Goal: Information Seeking & Learning: Learn about a topic

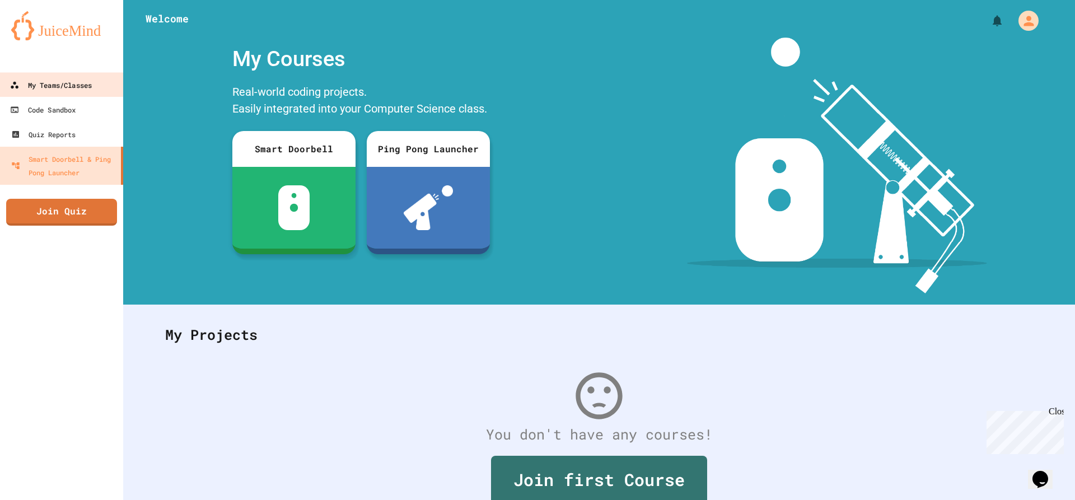
click at [90, 91] on div "My Teams/Classes" at bounding box center [51, 85] width 82 height 14
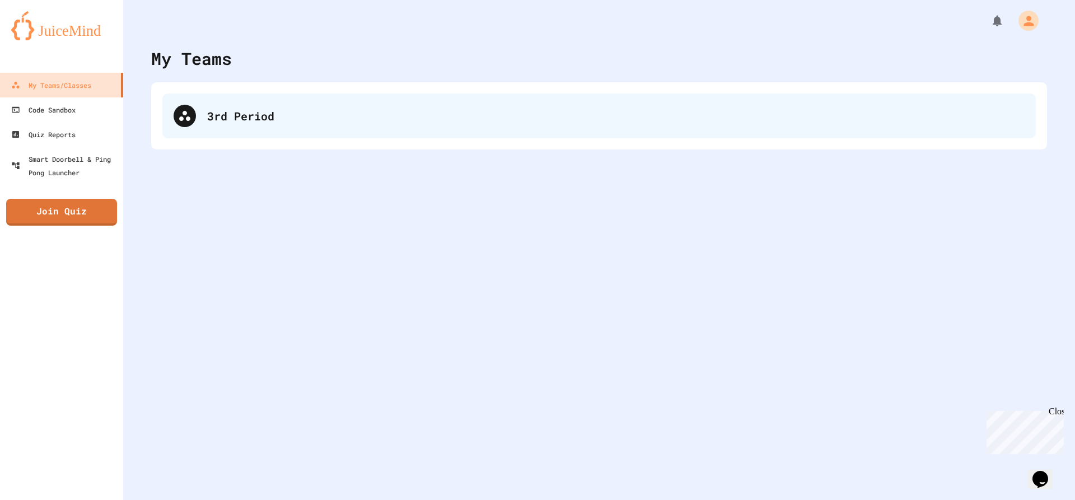
click at [300, 115] on div "3rd Period" at bounding box center [616, 116] width 818 height 17
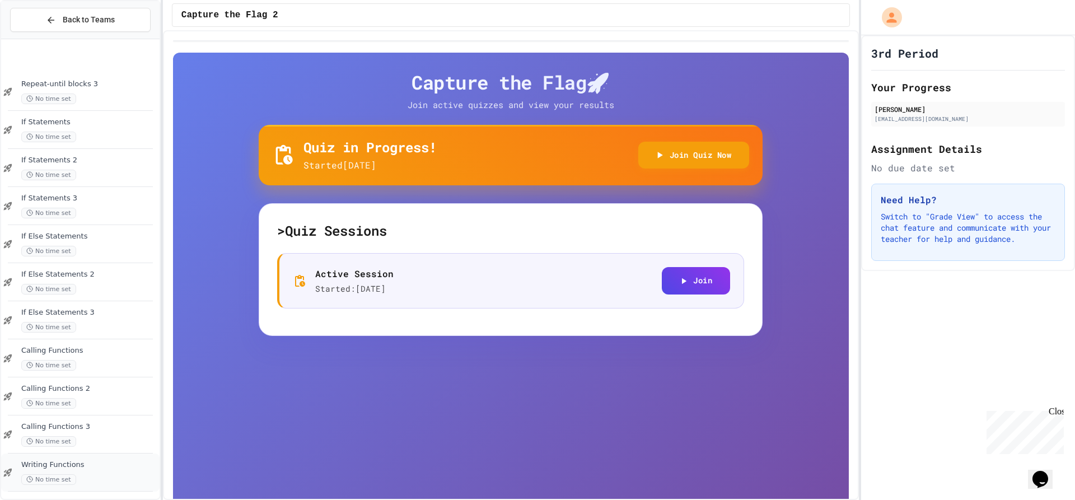
scroll to position [667, 0]
click at [109, 466] on div "Writing Functions 3 No time set" at bounding box center [89, 468] width 136 height 25
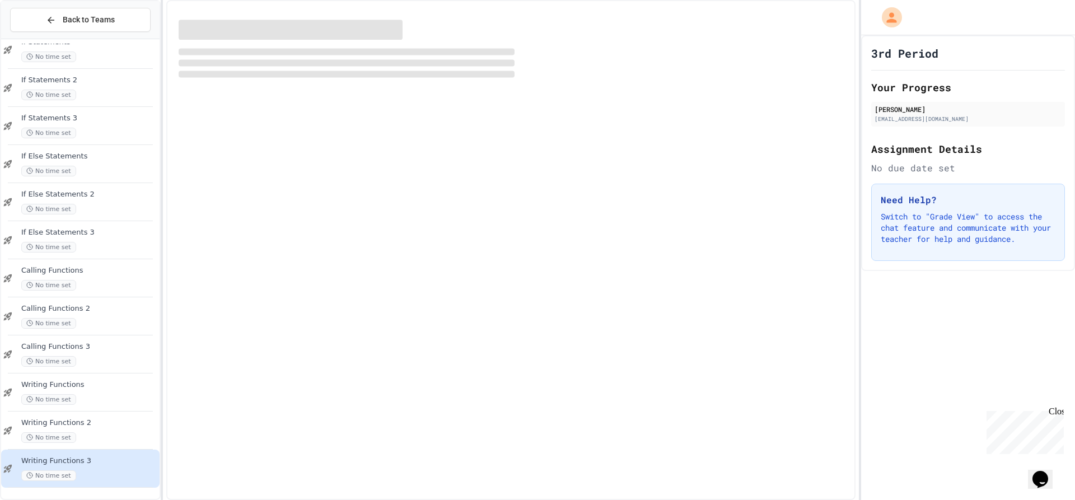
scroll to position [653, 0]
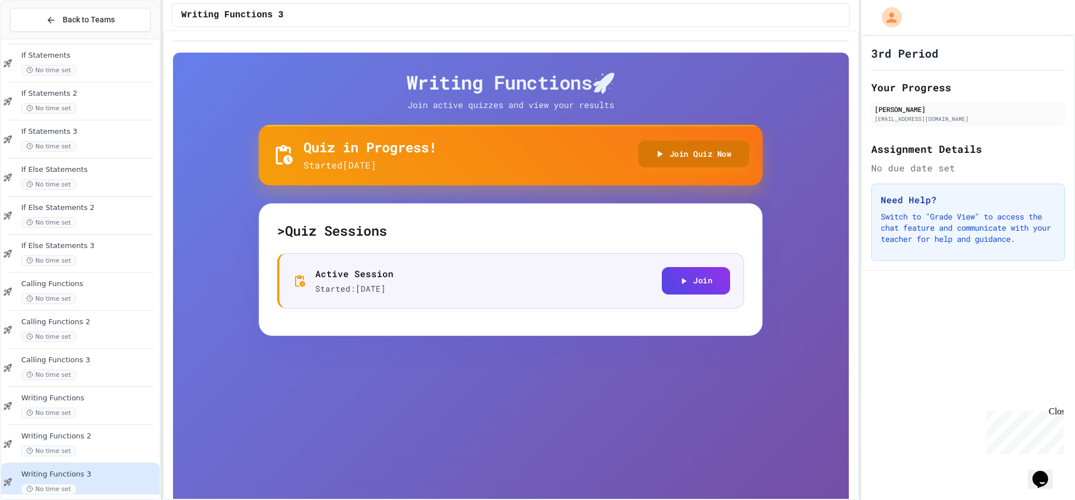
click at [699, 149] on button "Join Quiz Now" at bounding box center [693, 154] width 111 height 27
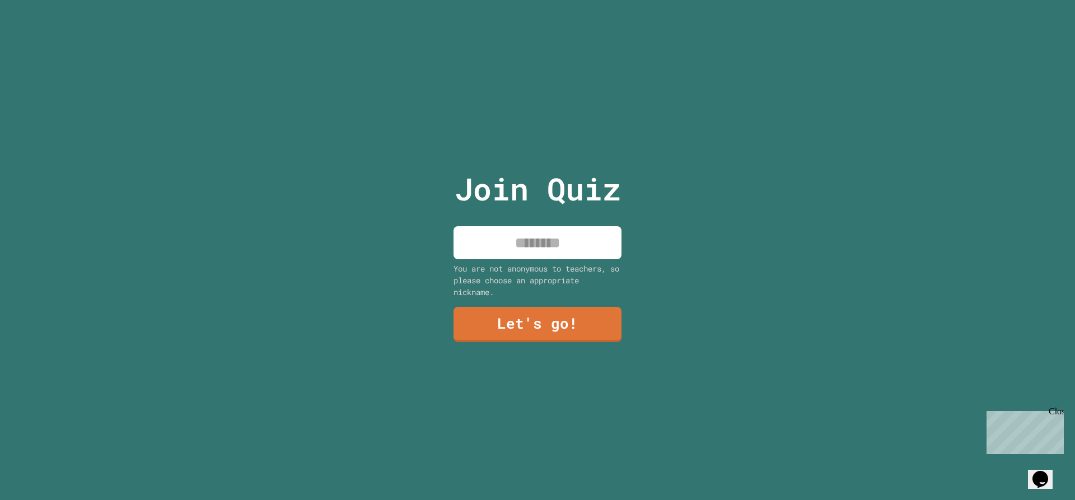
click at [504, 240] on input at bounding box center [538, 242] width 168 height 33
type input "***"
click at [527, 309] on link "Let's go!" at bounding box center [537, 323] width 163 height 37
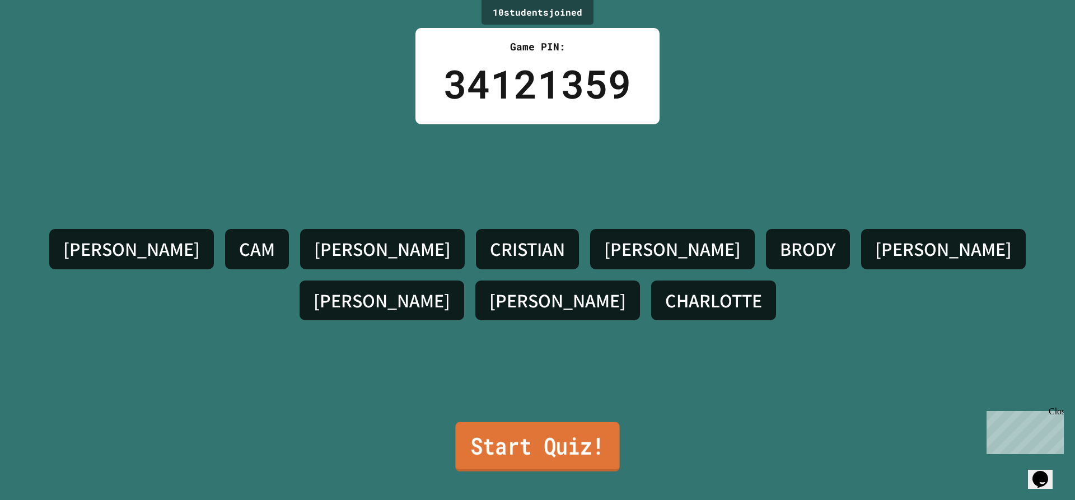
click at [567, 426] on link "Start Quiz!" at bounding box center [537, 446] width 164 height 49
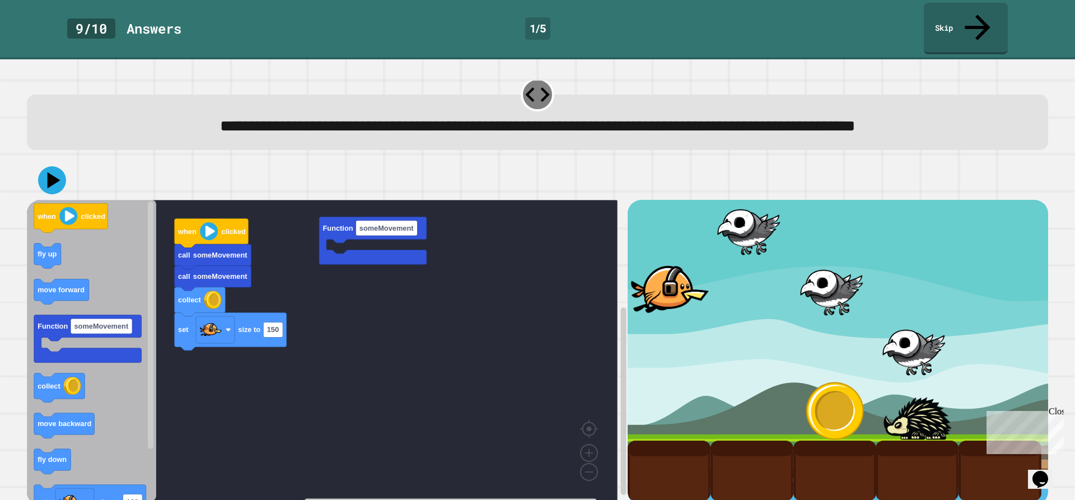
scroll to position [39, 0]
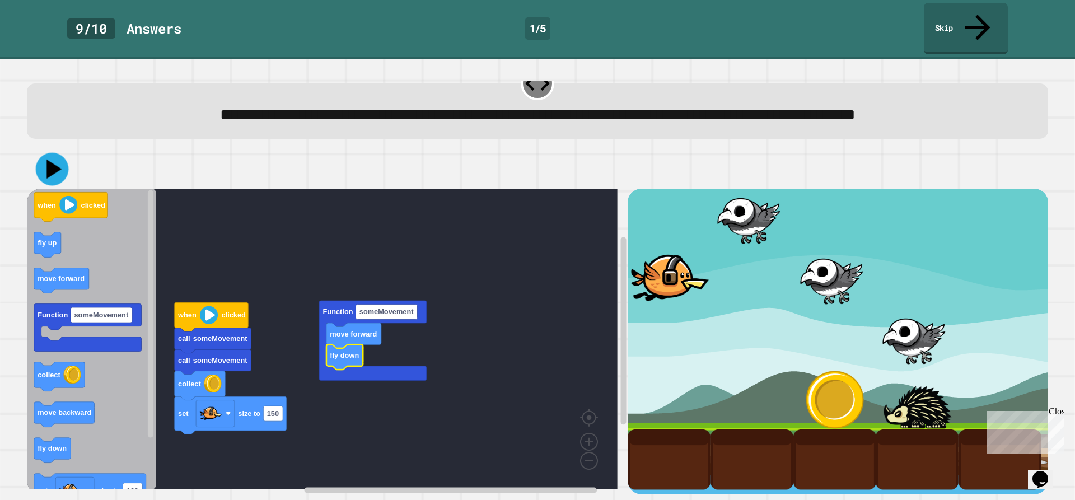
click at [49, 153] on icon at bounding box center [52, 169] width 33 height 33
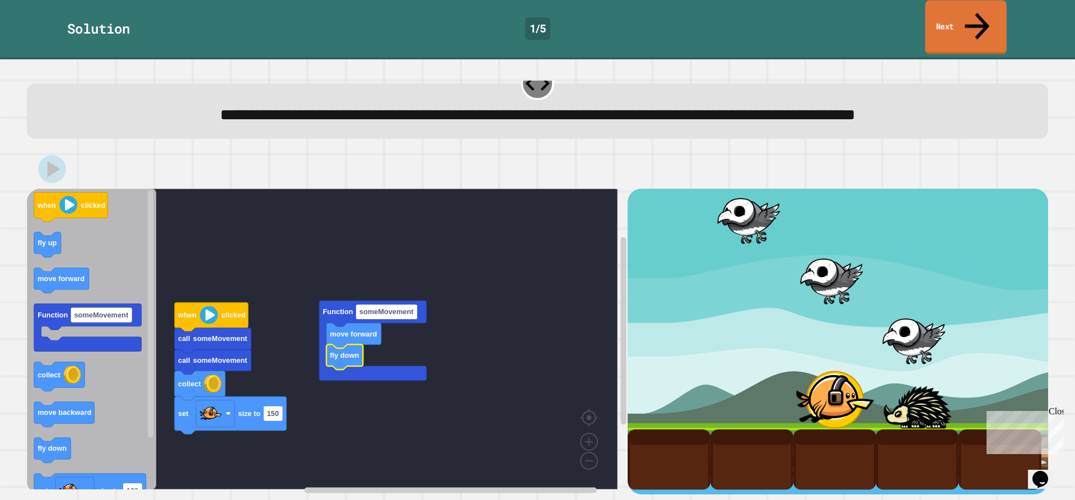
click at [927, 11] on link "Next" at bounding box center [965, 27] width 81 height 54
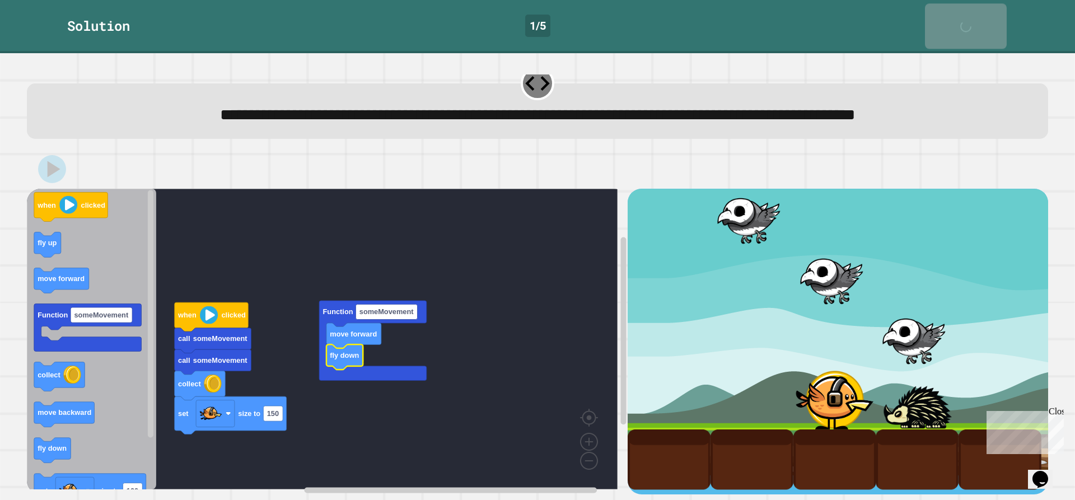
click at [927, 10] on link "Next" at bounding box center [966, 25] width 82 height 45
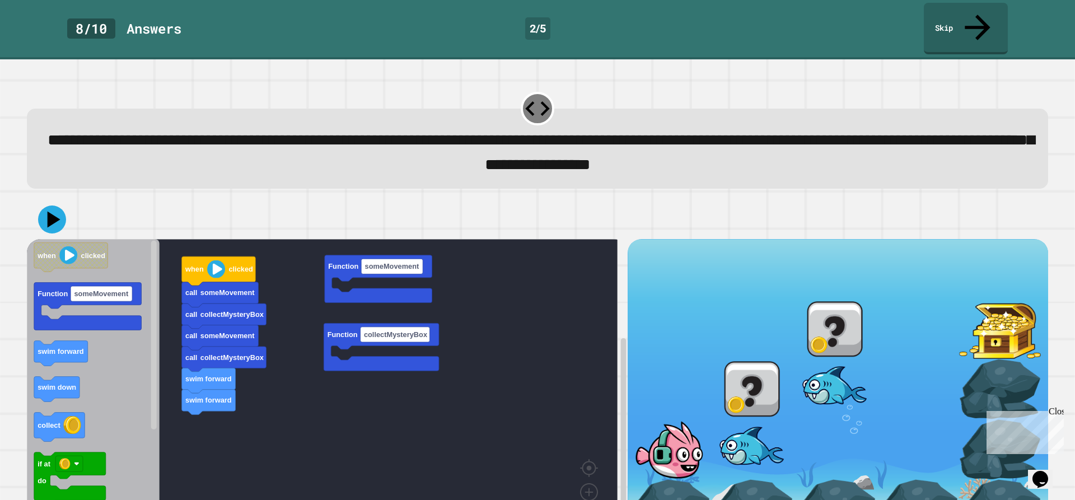
scroll to position [39, 0]
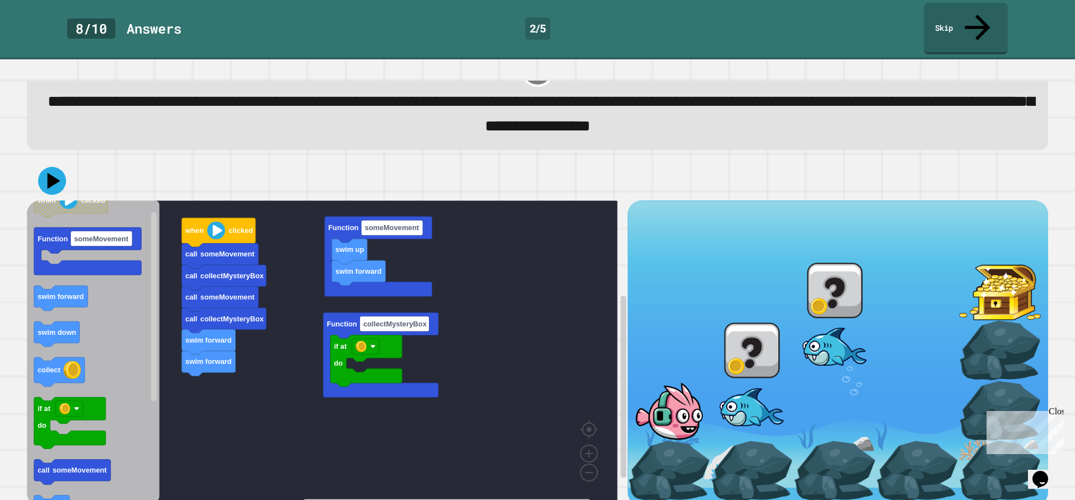
click at [372, 342] on div "swim forward swim forward call collectMysteryBox call someMovement call collect…" at bounding box center [327, 353] width 601 height 306
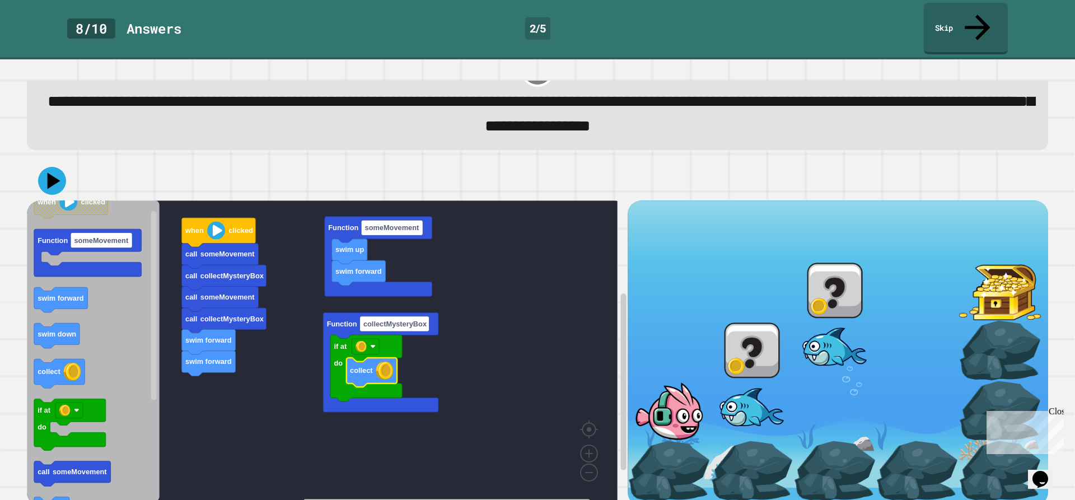
click at [50, 172] on icon at bounding box center [54, 180] width 13 height 16
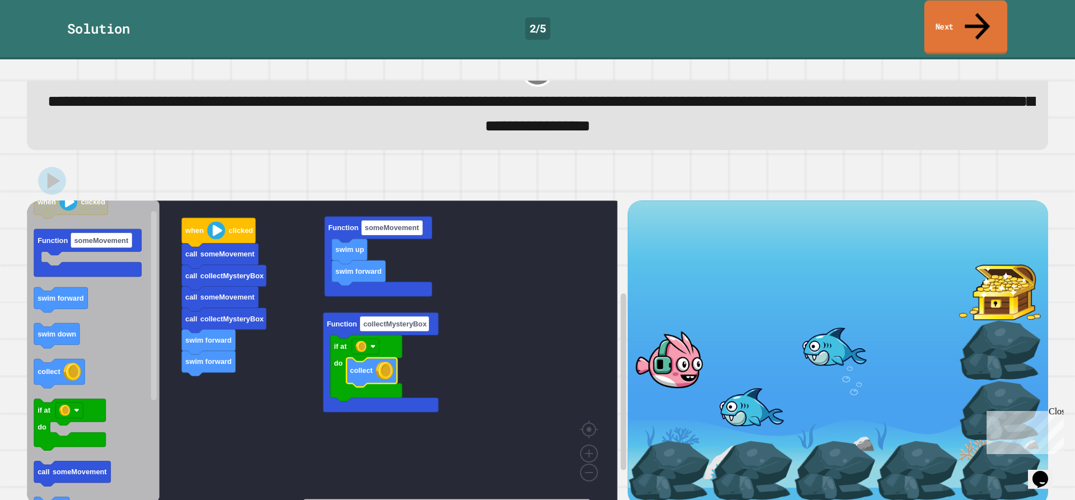
click at [978, 17] on icon at bounding box center [978, 26] width 38 height 40
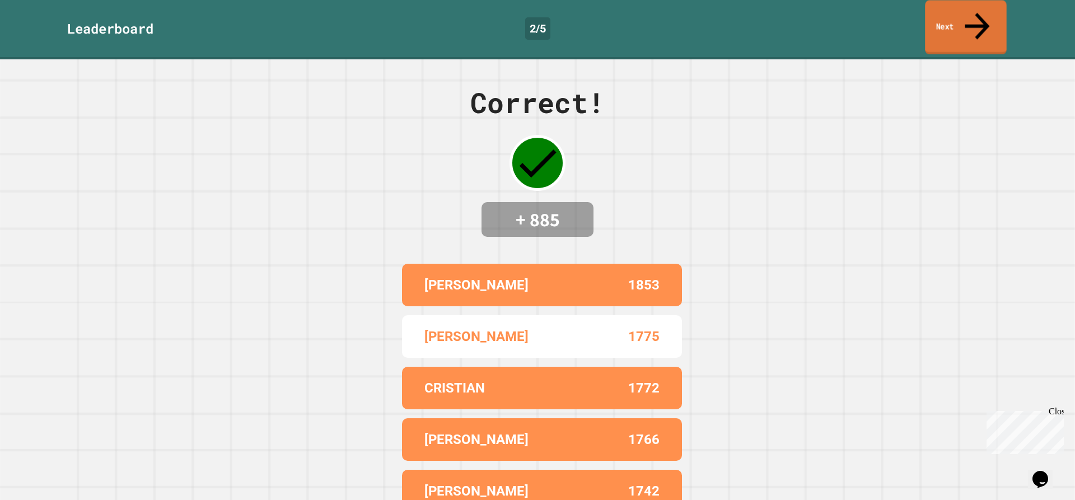
click at [978, 17] on icon at bounding box center [977, 26] width 37 height 40
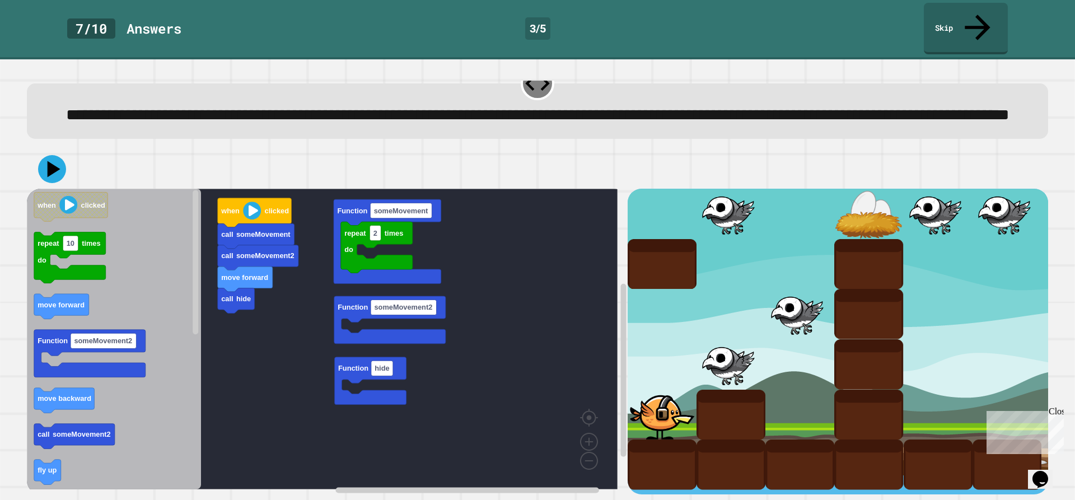
scroll to position [39, 0]
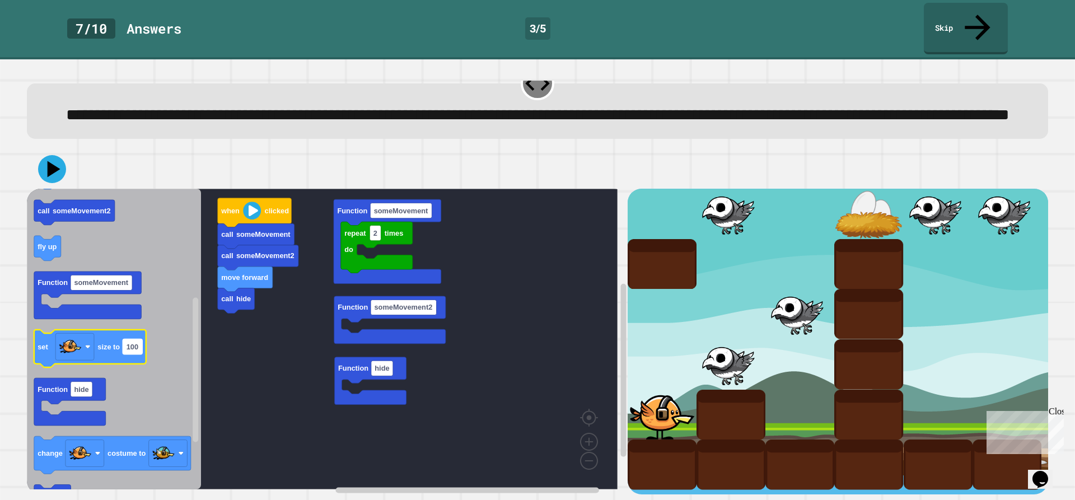
click at [132, 343] on text "100" at bounding box center [133, 347] width 12 height 8
type input "**"
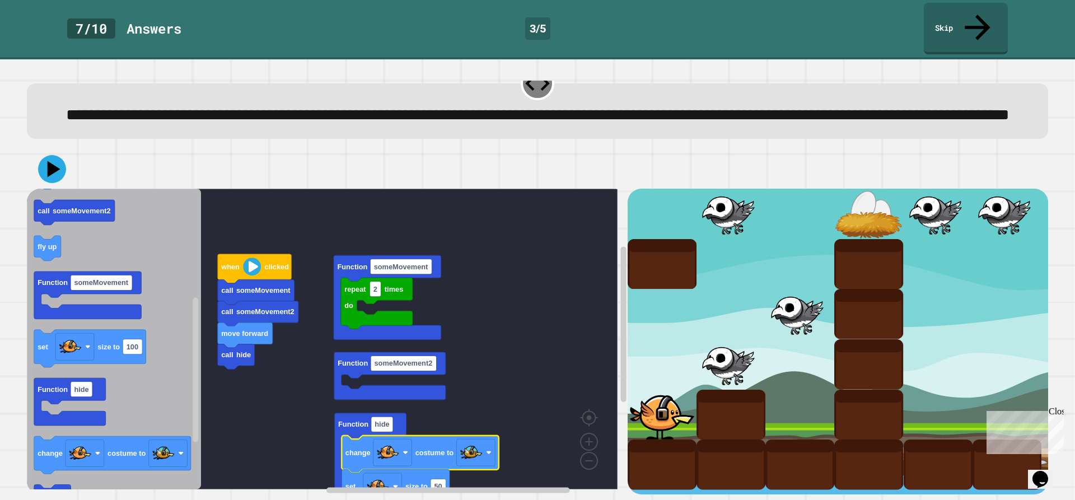
click at [295, 359] on rect "Blockly Workspace" at bounding box center [322, 339] width 591 height 301
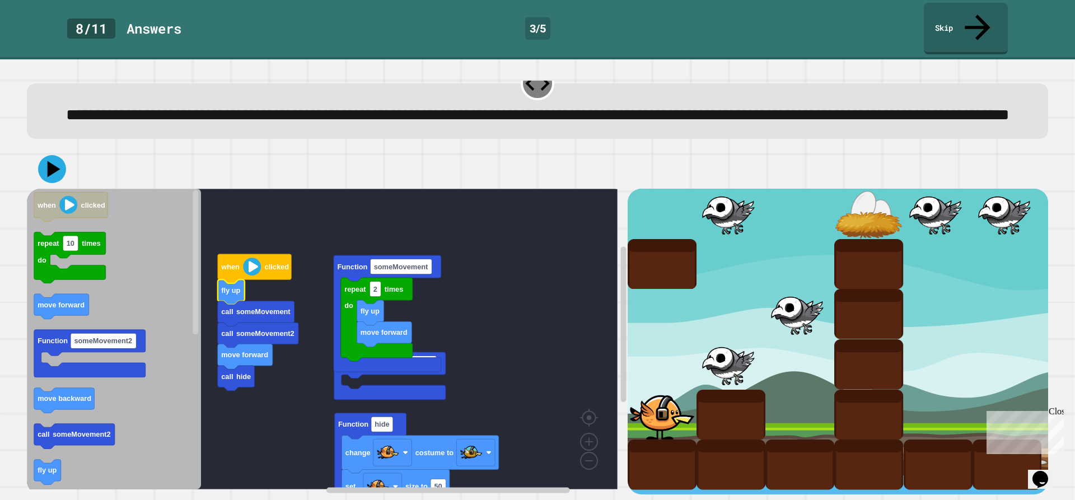
click at [483, 393] on rect "Blockly Workspace" at bounding box center [322, 339] width 591 height 301
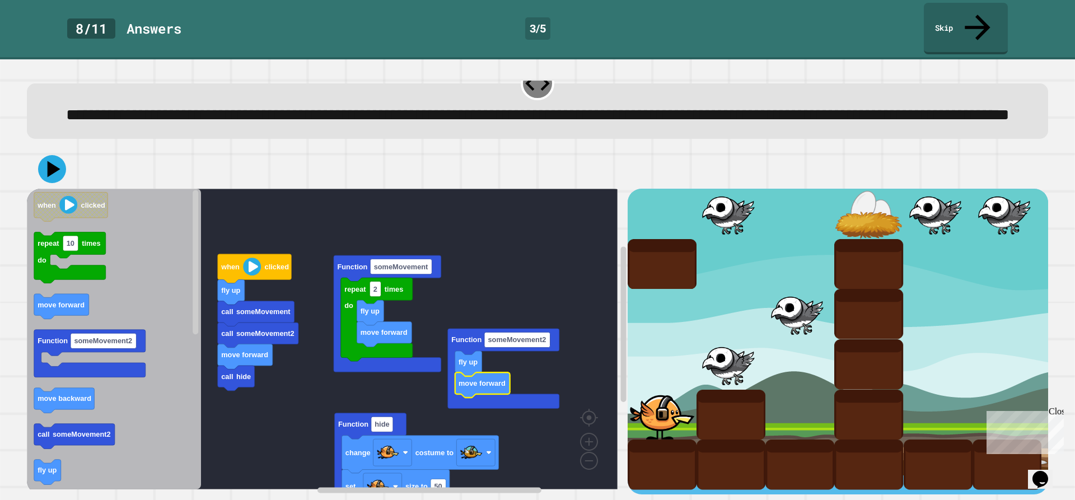
click at [58, 171] on div at bounding box center [537, 169] width 1021 height 39
click at [39, 161] on button at bounding box center [51, 168] width 31 height 31
click at [279, 365] on rect "Blockly Workspace" at bounding box center [322, 339] width 591 height 301
click at [57, 163] on icon at bounding box center [52, 169] width 28 height 28
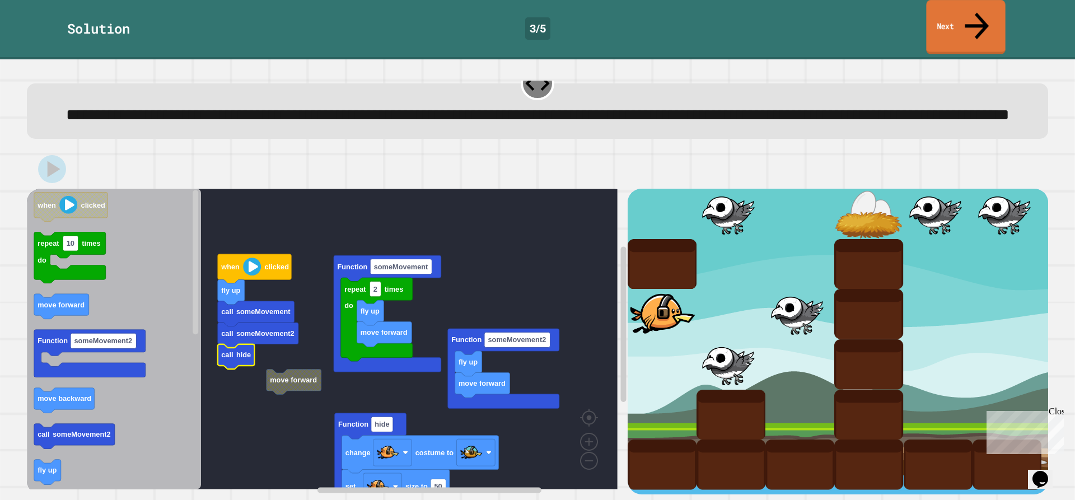
click at [942, 17] on link "Next" at bounding box center [965, 27] width 79 height 54
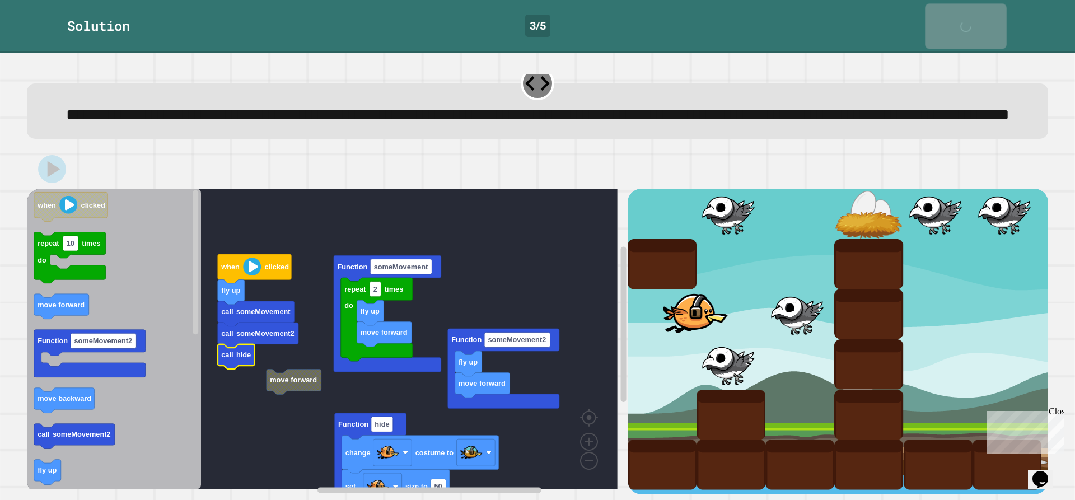
click at [942, 17] on link "Next" at bounding box center [965, 25] width 81 height 45
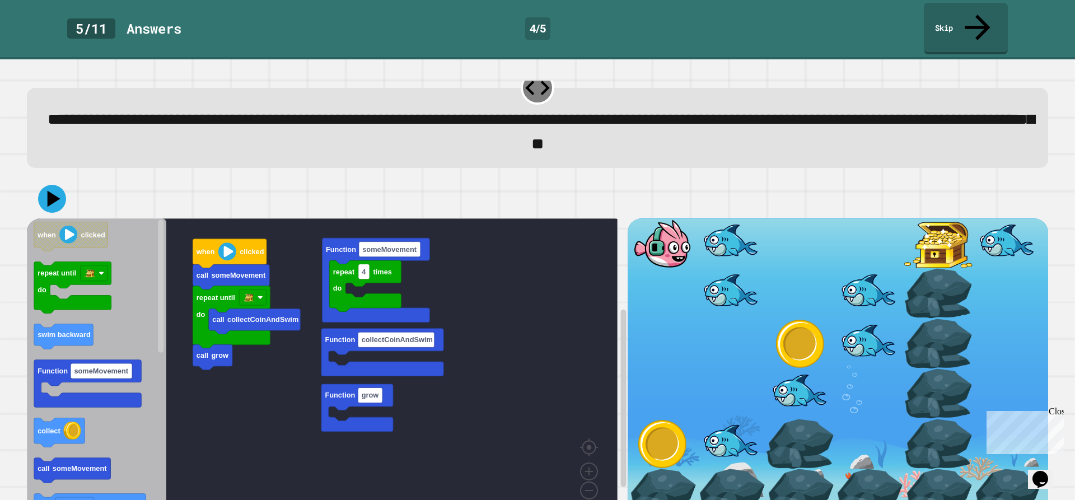
scroll to position [39, 0]
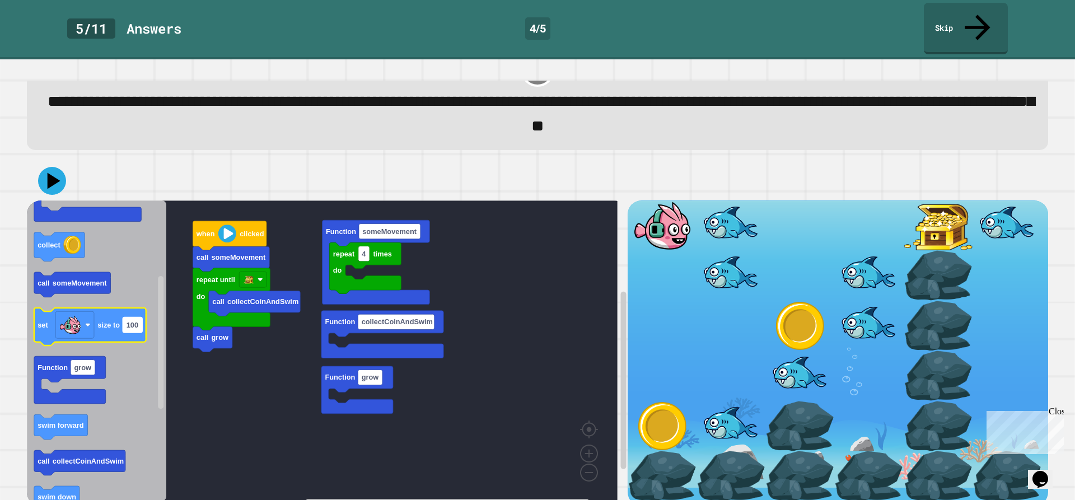
click at [138, 320] on text "100" at bounding box center [133, 324] width 12 height 8
type input "***"
click at [200, 407] on rect "Blockly Workspace" at bounding box center [322, 350] width 591 height 301
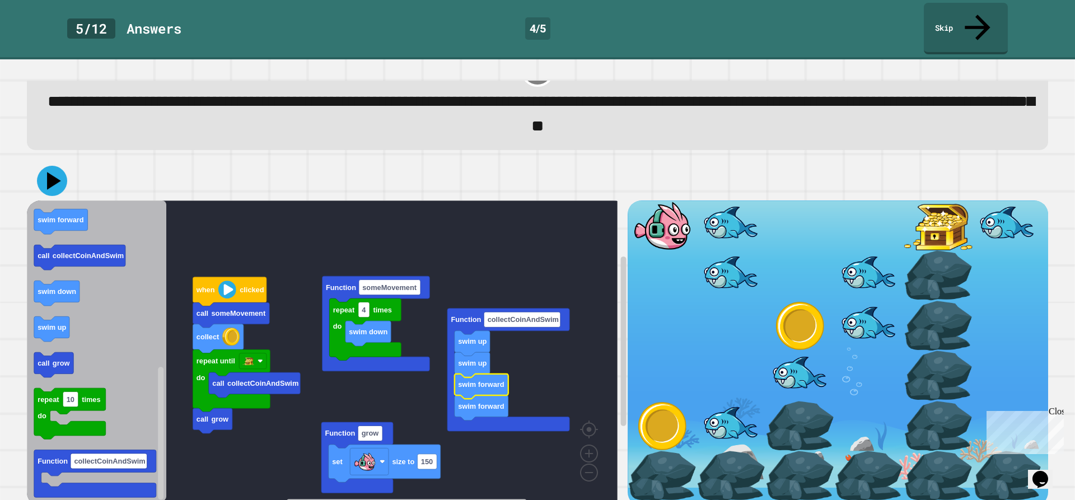
click at [49, 172] on icon at bounding box center [54, 180] width 14 height 17
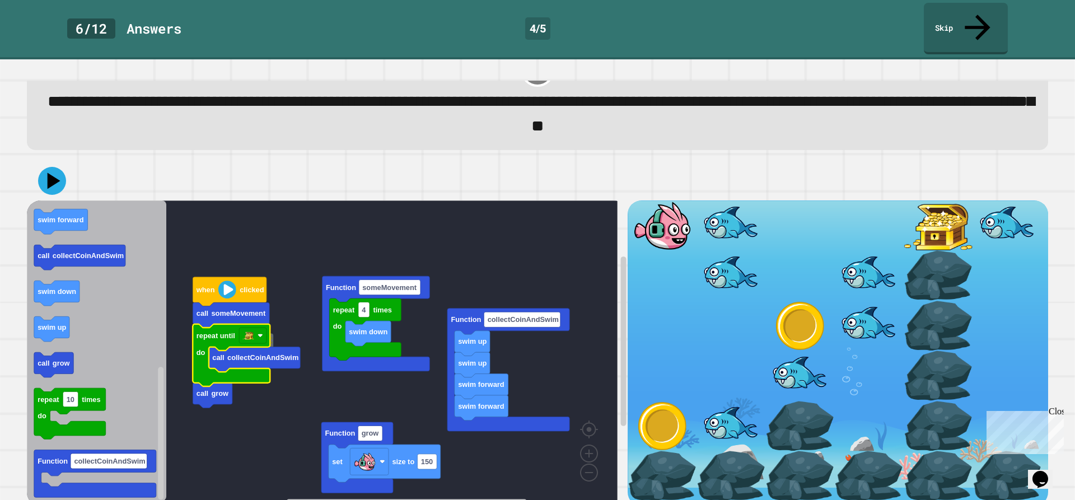
click at [291, 311] on rect "Blockly Workspace" at bounding box center [322, 350] width 591 height 301
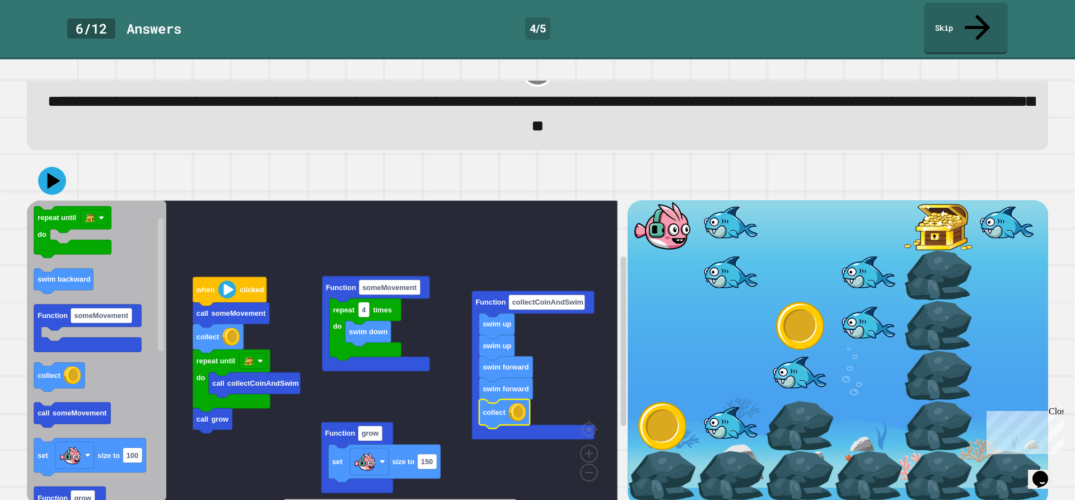
click at [64, 167] on button at bounding box center [52, 181] width 28 height 28
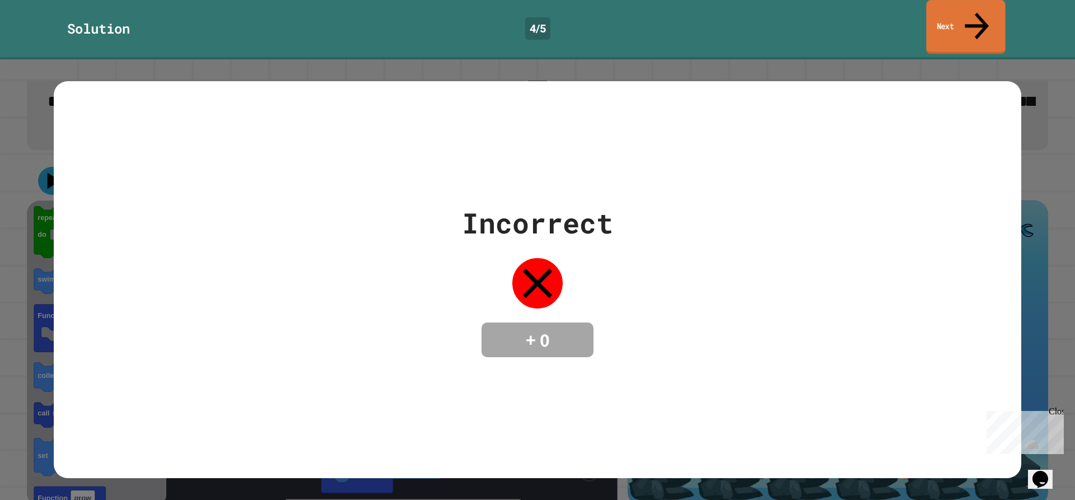
click at [963, 24] on link "Next" at bounding box center [965, 27] width 79 height 54
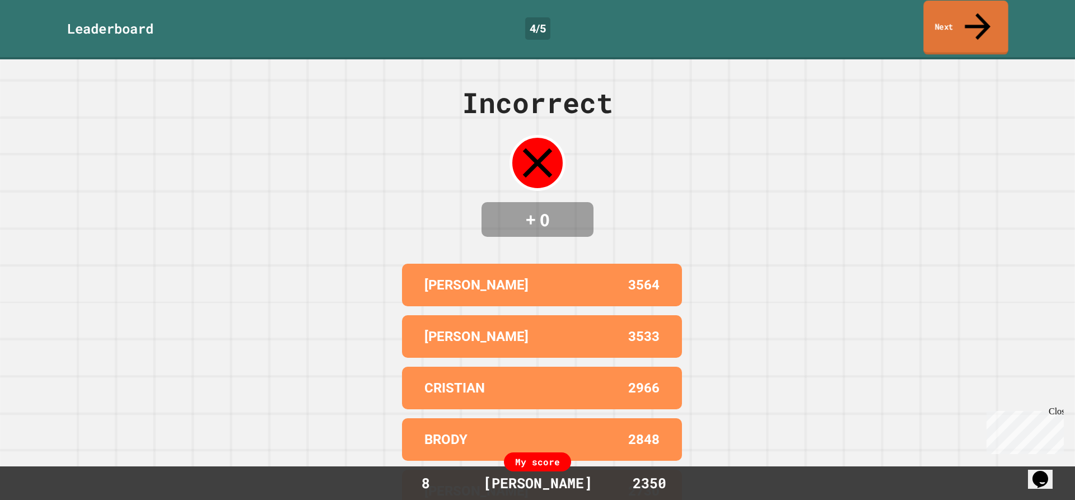
drag, startPoint x: 963, startPoint y: 21, endPoint x: 969, endPoint y: 16, distance: 8.4
click at [969, 16] on link "Next" at bounding box center [965, 28] width 85 height 54
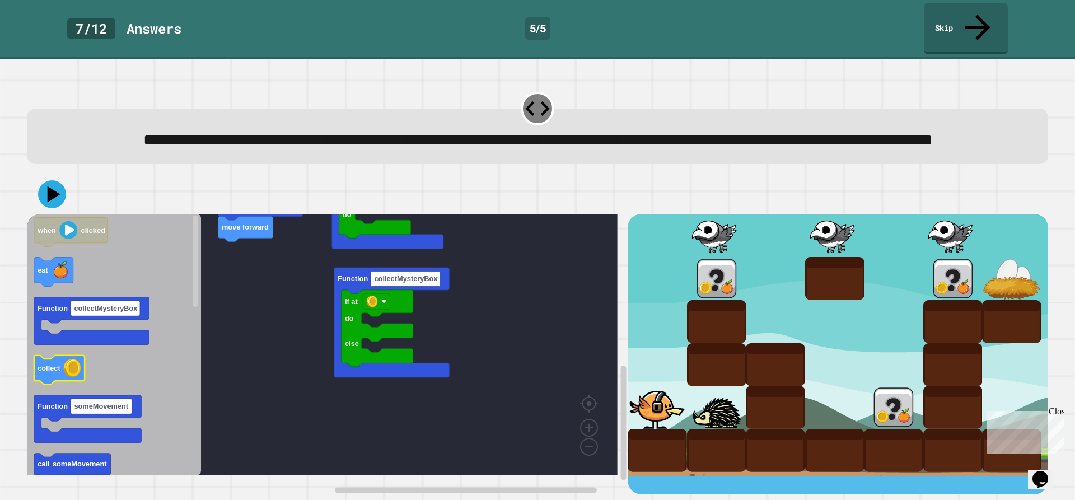
click at [71, 359] on icon "when clicked eat Function collectMysteryBox collect Function someMovement call …" at bounding box center [114, 344] width 174 height 261
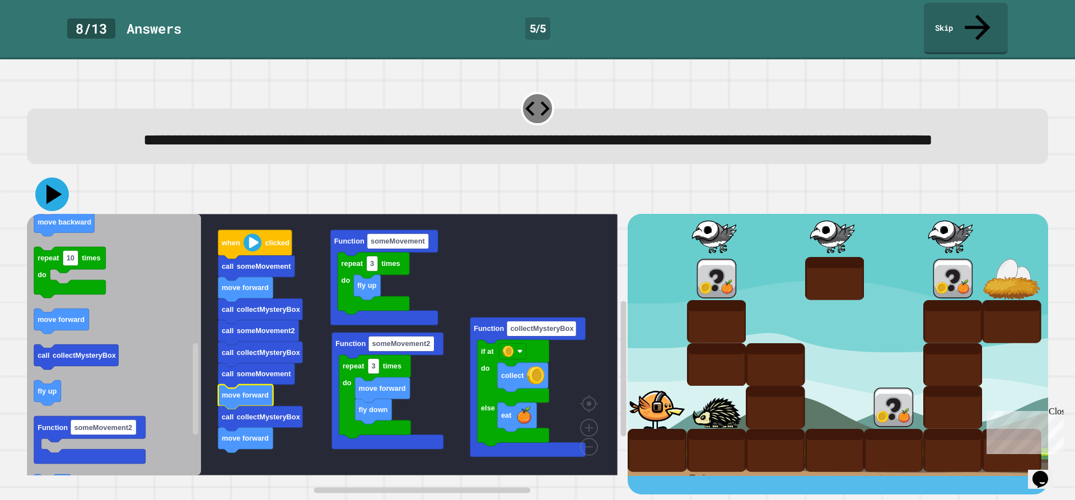
click at [52, 206] on icon at bounding box center [52, 195] width 34 height 34
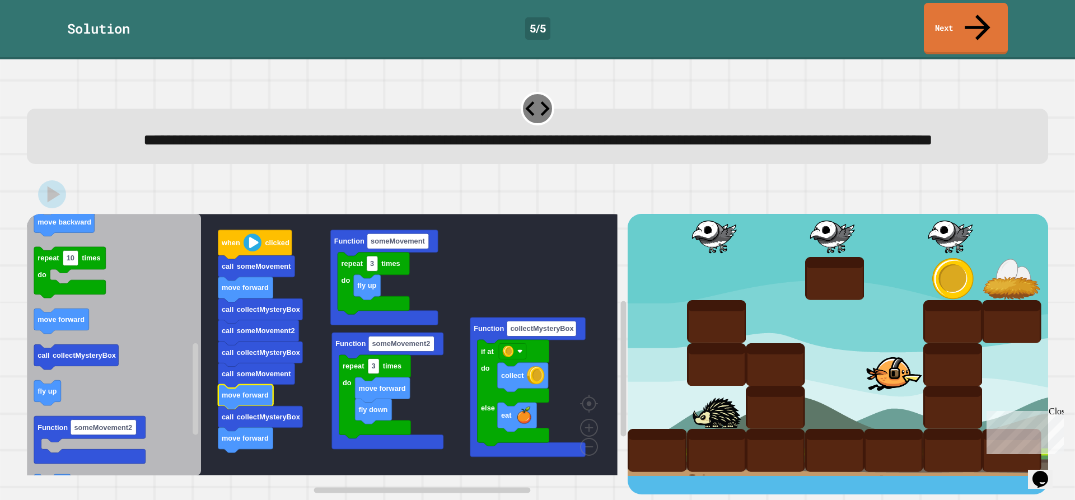
drag, startPoint x: 25, startPoint y: 176, endPoint x: 24, endPoint y: 183, distance: 6.8
click at [25, 183] on div "repeat 3 times do fly up Function someMovement repeat 3 times do move forward f…" at bounding box center [537, 335] width 1032 height 330
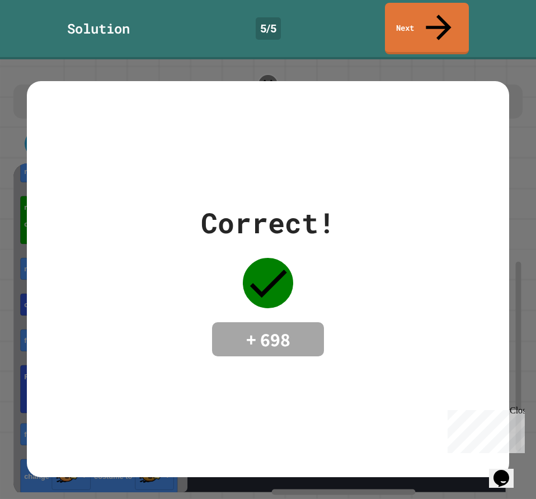
click at [468, 59] on div "Correct! + 698" at bounding box center [268, 279] width 536 height 440
click at [441, 22] on link "Next" at bounding box center [427, 29] width 84 height 52
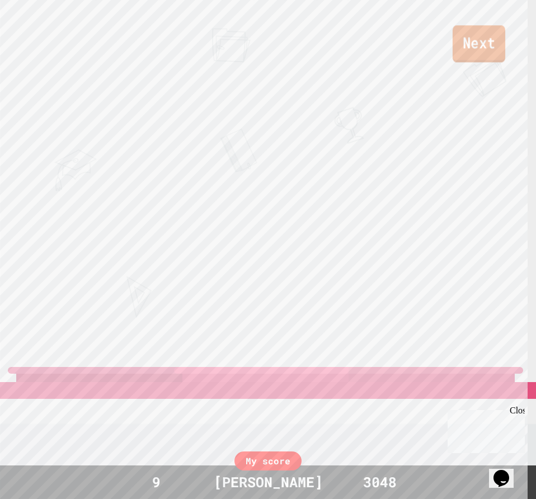
click at [475, 50] on link "Next" at bounding box center [479, 43] width 53 height 37
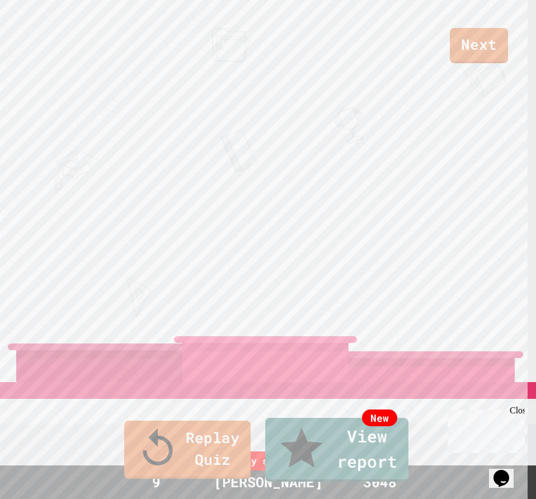
click at [204, 449] on link "Replay Quiz" at bounding box center [187, 450] width 127 height 58
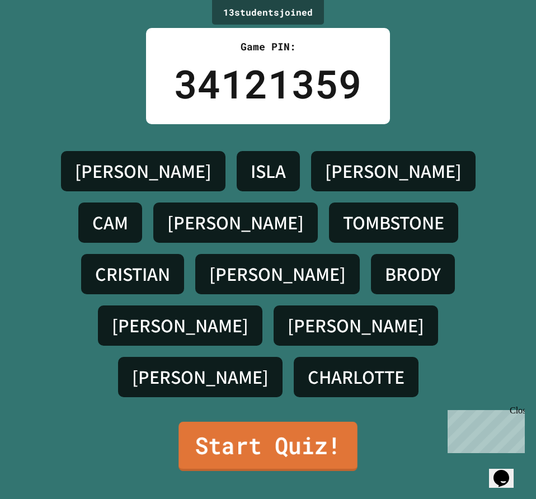
click at [250, 426] on link "Start Quiz!" at bounding box center [268, 446] width 179 height 49
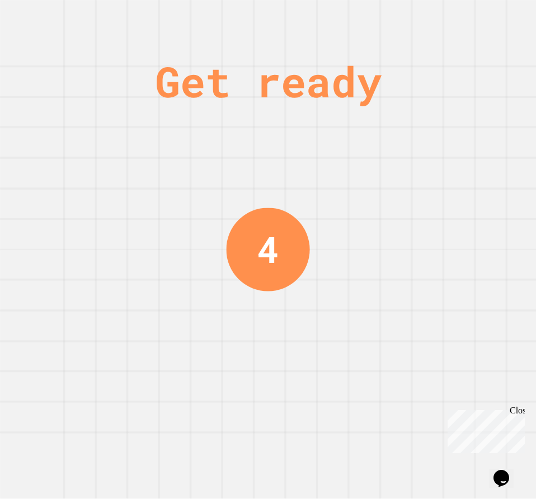
click at [242, 452] on div "Get ready 4" at bounding box center [268, 249] width 84 height 499
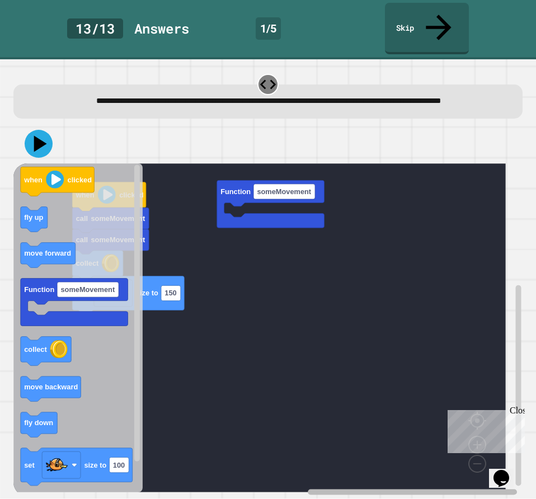
click at [457, 481] on div "set size to 150 collect call someMovement call someMovement when clicked Functi…" at bounding box center [268, 311] width 515 height 378
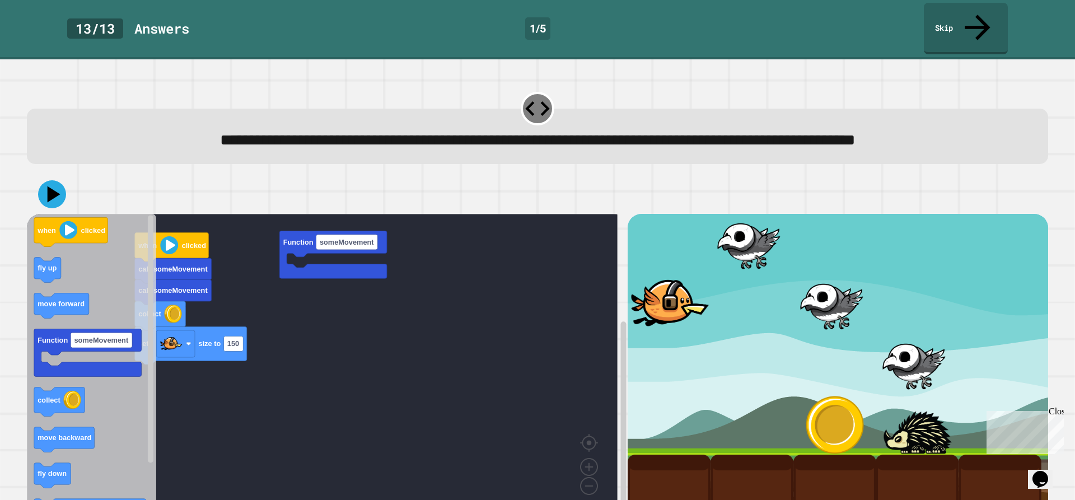
scroll to position [39, 0]
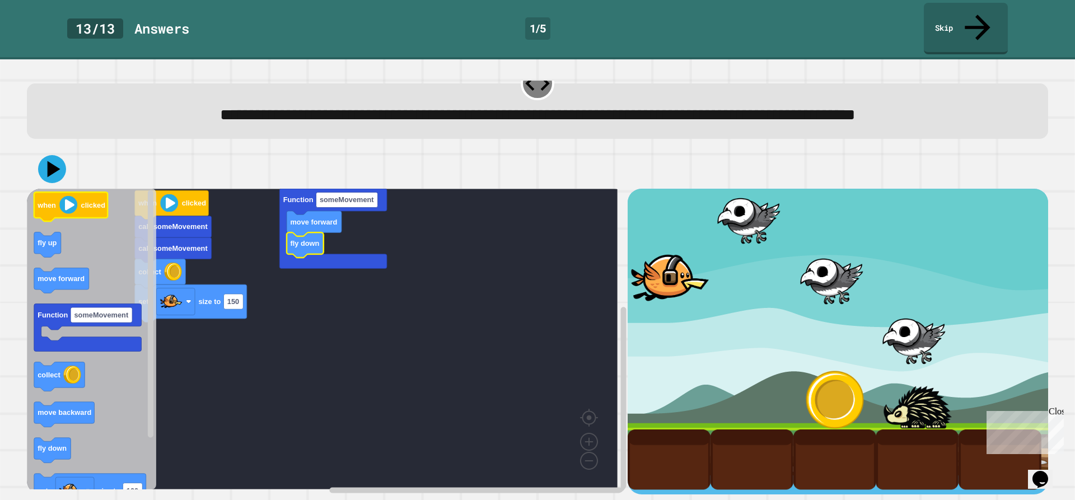
click at [53, 162] on icon at bounding box center [54, 169] width 13 height 16
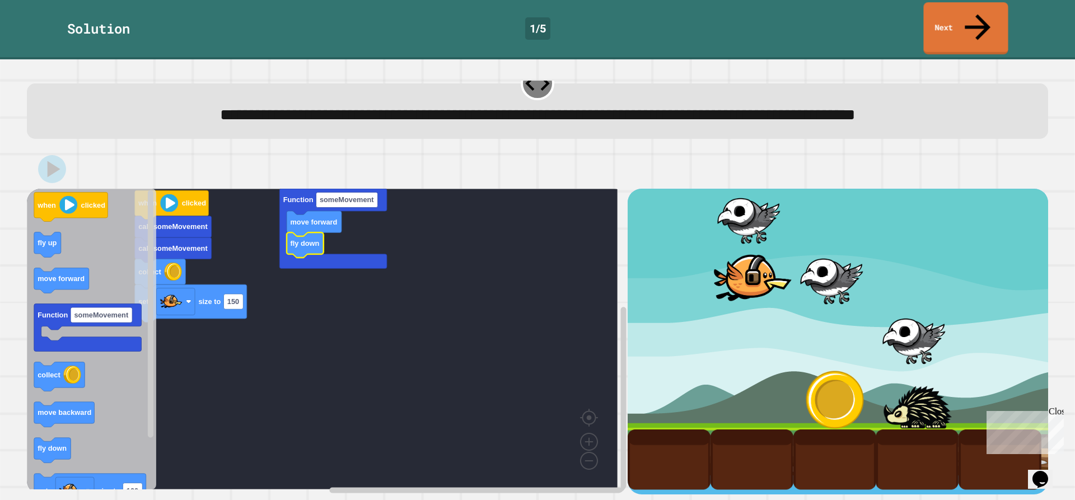
click at [957, 11] on link "Next" at bounding box center [965, 28] width 85 height 52
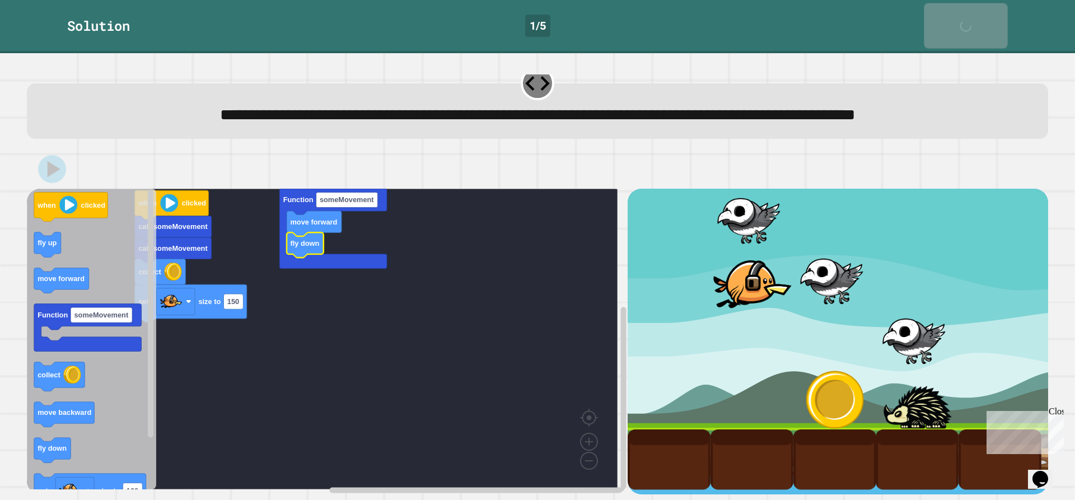
scroll to position [38, 0]
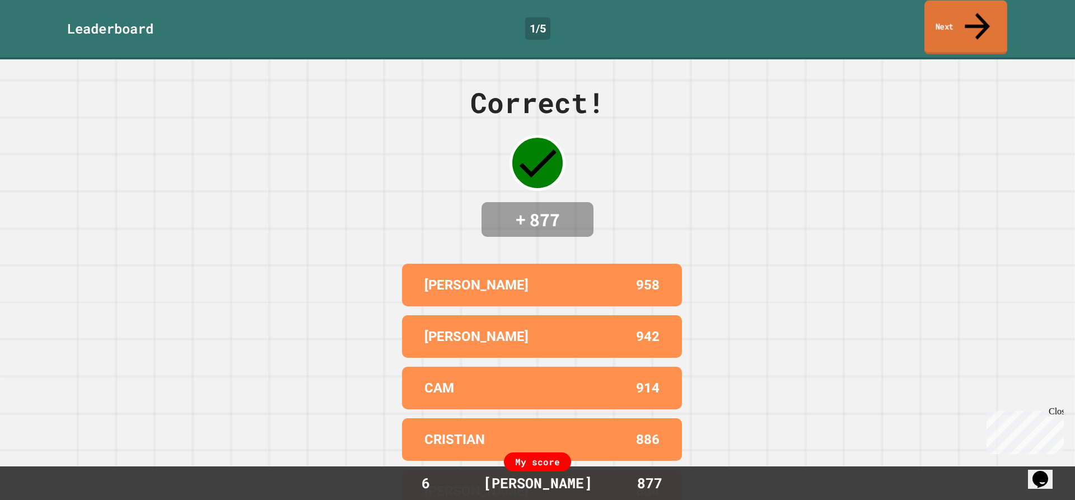
click at [952, 22] on link "Next" at bounding box center [965, 28] width 83 height 54
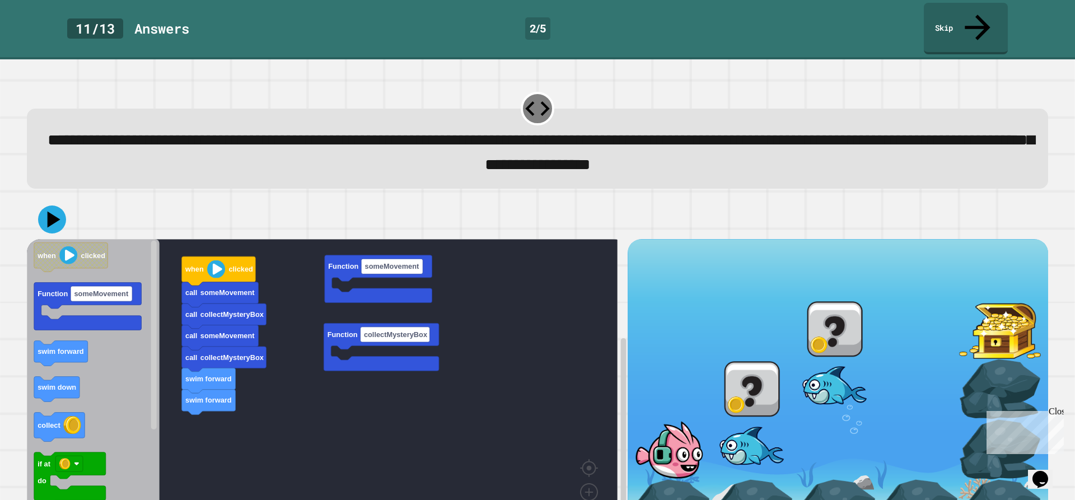
scroll to position [39, 0]
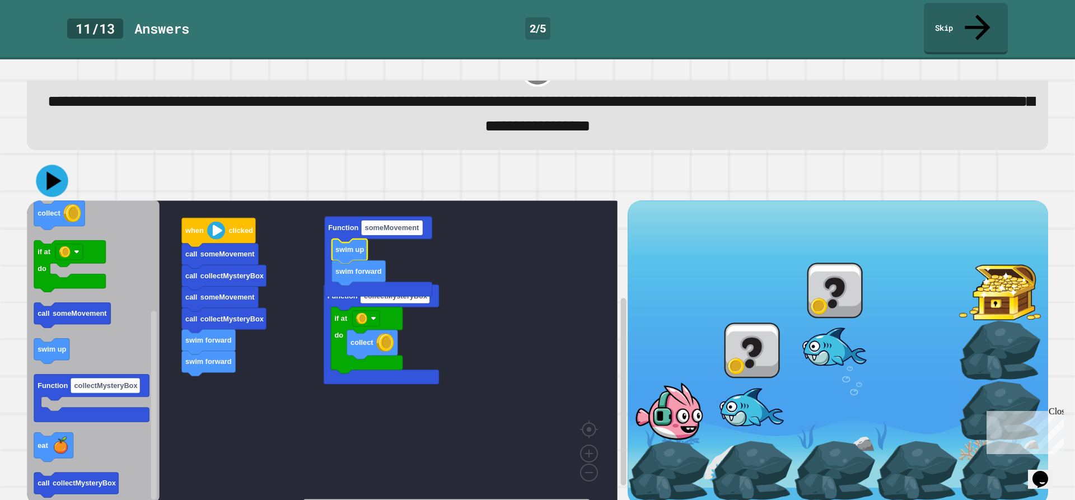
click at [53, 165] on icon at bounding box center [52, 181] width 32 height 32
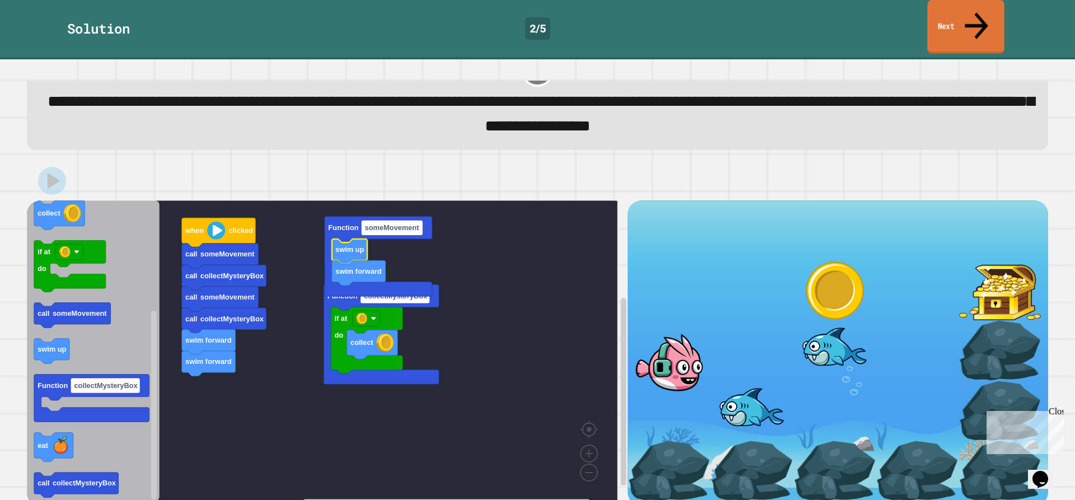
click at [956, 23] on link "Next" at bounding box center [965, 27] width 77 height 54
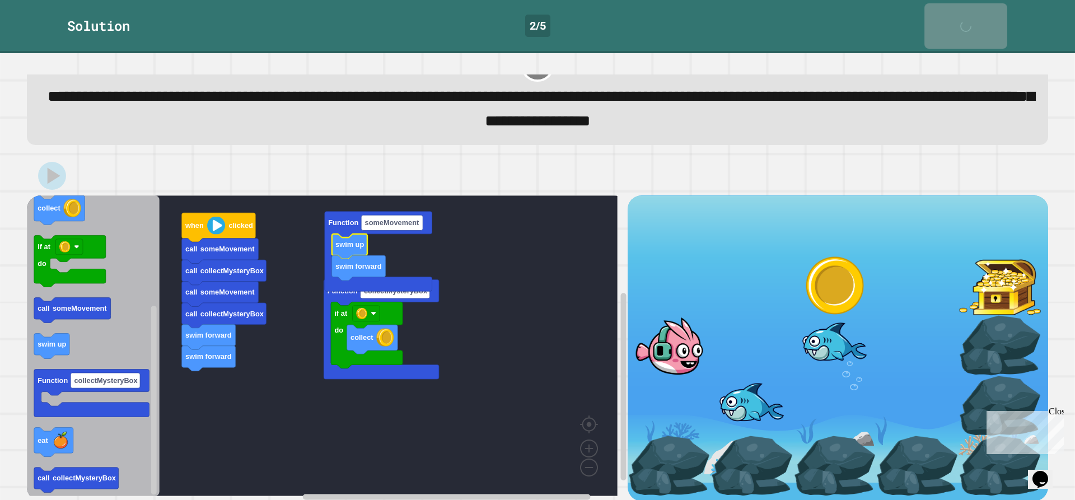
click at [956, 23] on link "Next" at bounding box center [965, 25] width 83 height 45
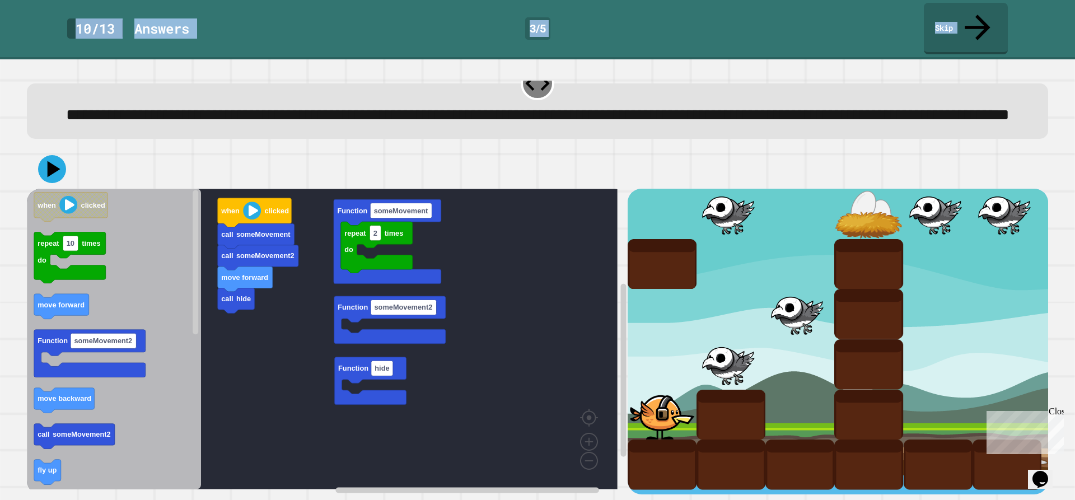
scroll to position [39, 0]
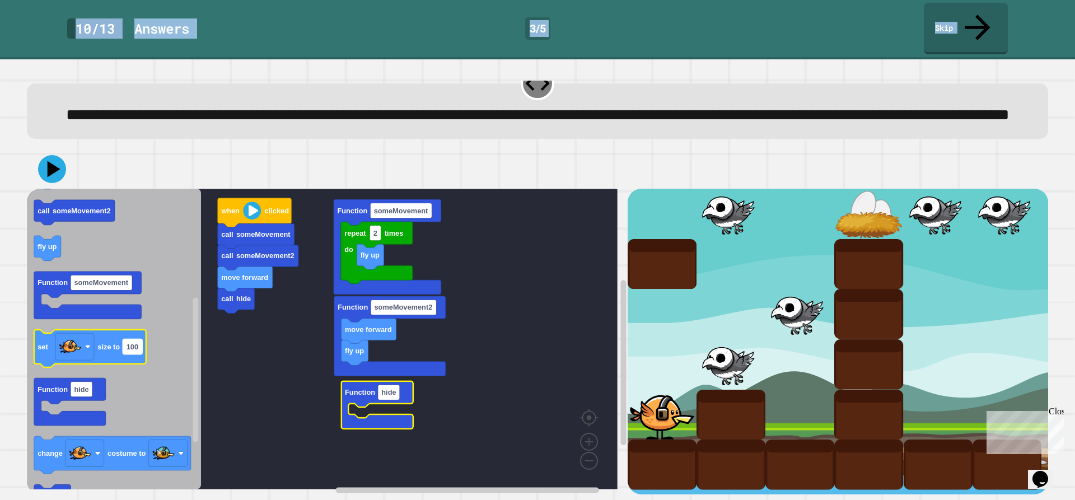
click at [131, 343] on text "100" at bounding box center [133, 347] width 12 height 8
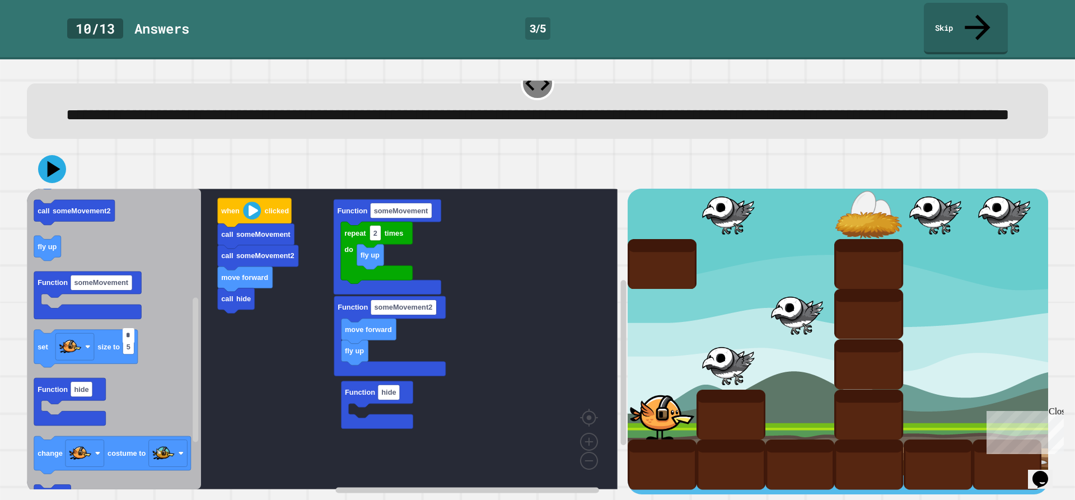
type input "**"
click at [151, 382] on icon "Blockly Workspace" at bounding box center [114, 339] width 174 height 301
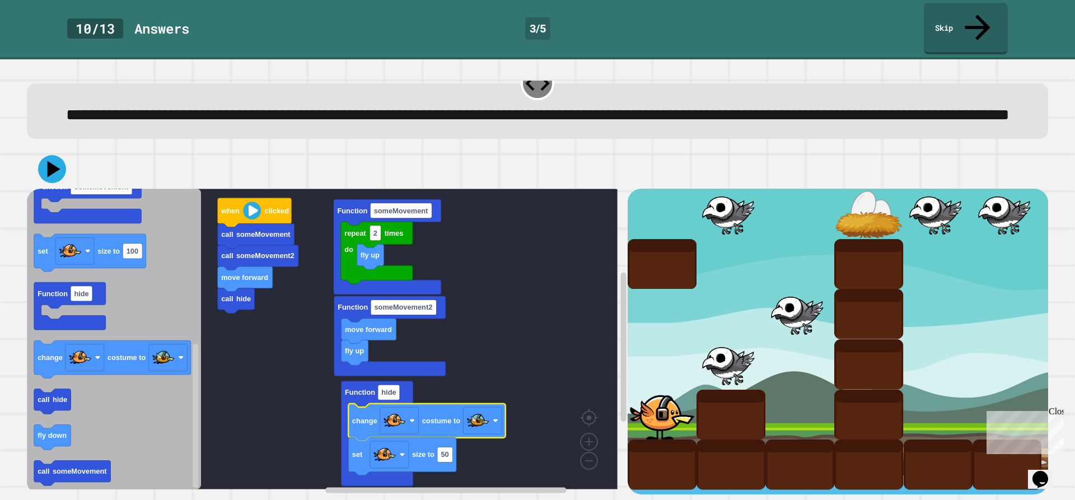
click at [295, 382] on rect "Blockly Workspace" at bounding box center [322, 339] width 591 height 301
click at [52, 161] on icon at bounding box center [54, 169] width 13 height 16
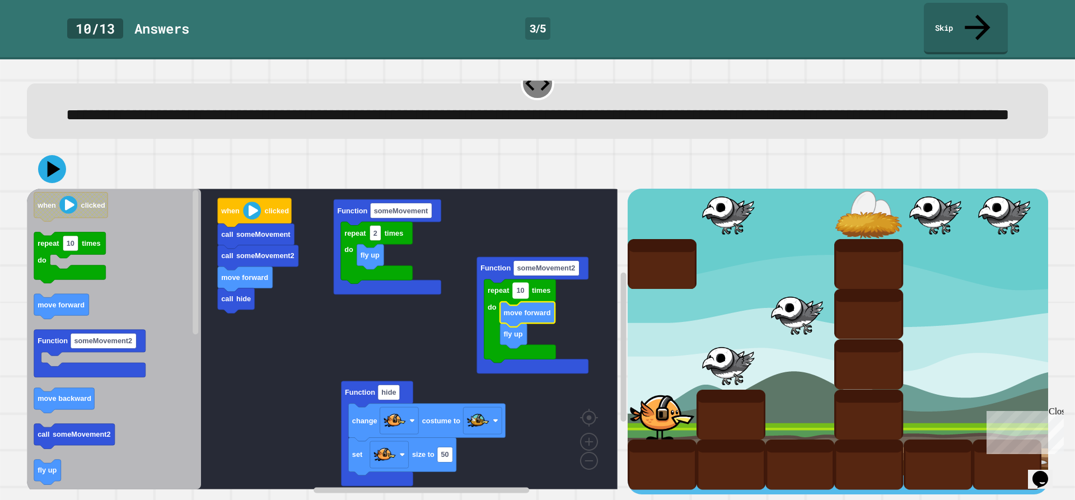
click at [523, 287] on text "10" at bounding box center [520, 291] width 8 height 8
type input "*"
drag, startPoint x: 77, startPoint y: 161, endPoint x: 64, endPoint y: 157, distance: 13.5
click at [64, 157] on div at bounding box center [537, 169] width 1021 height 39
click at [66, 158] on button at bounding box center [52, 169] width 34 height 34
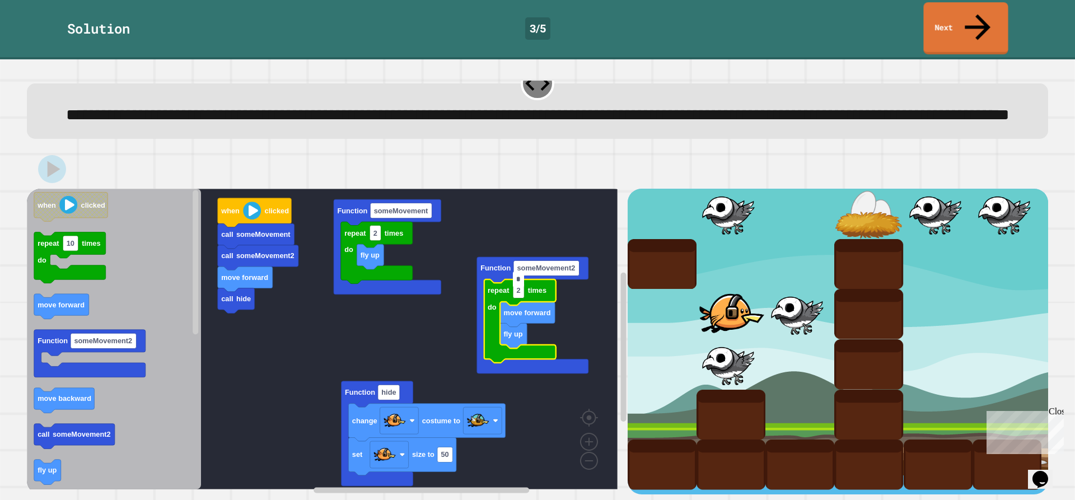
click at [931, 24] on link "Next" at bounding box center [965, 28] width 85 height 52
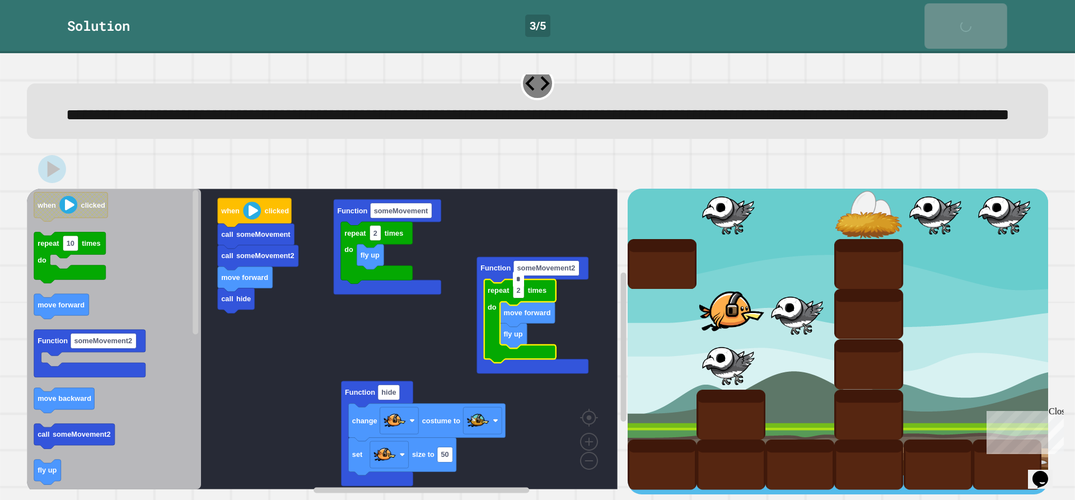
click at [930, 24] on link "Next" at bounding box center [965, 25] width 82 height 45
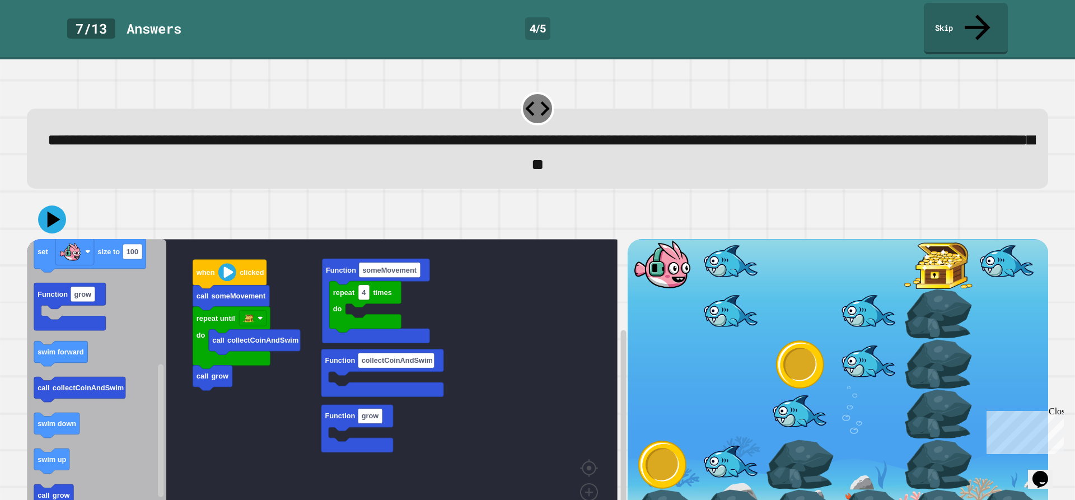
click at [60, 411] on icon "Blockly Workspace" at bounding box center [96, 389] width 139 height 301
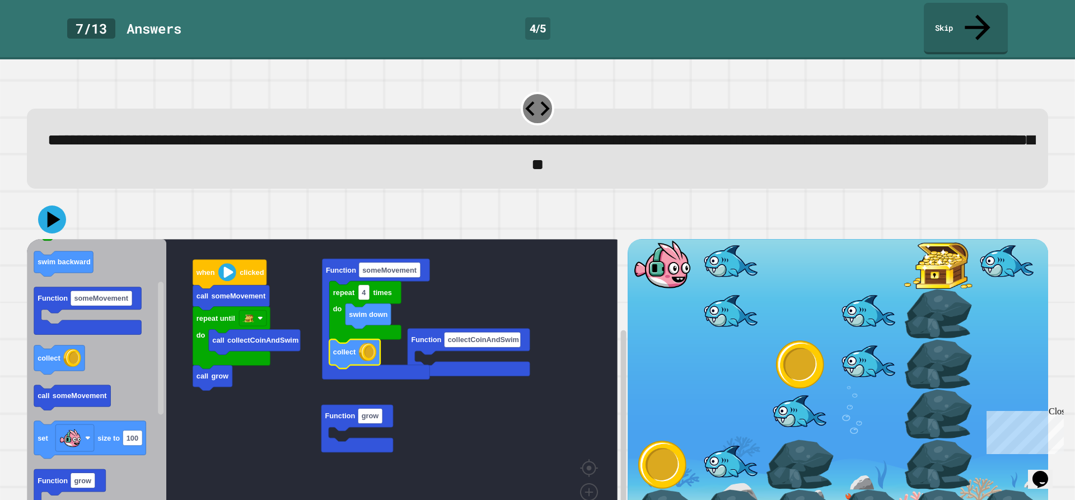
click at [534, 334] on rect "Blockly Workspace" at bounding box center [322, 389] width 591 height 301
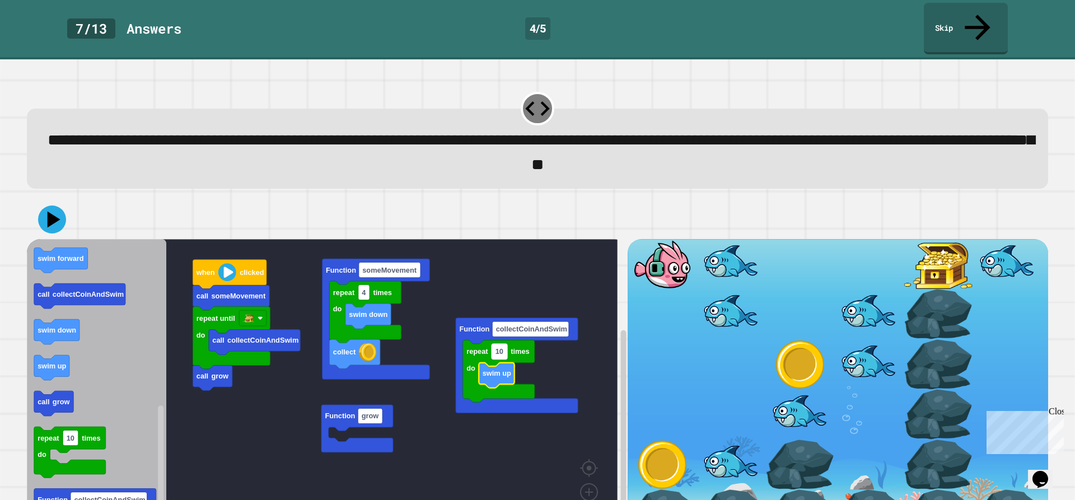
click at [505, 344] on rect "Blockly Workspace" at bounding box center [500, 351] width 16 height 15
type input "*"
click at [469, 433] on rect "Blockly Workspace" at bounding box center [322, 389] width 591 height 301
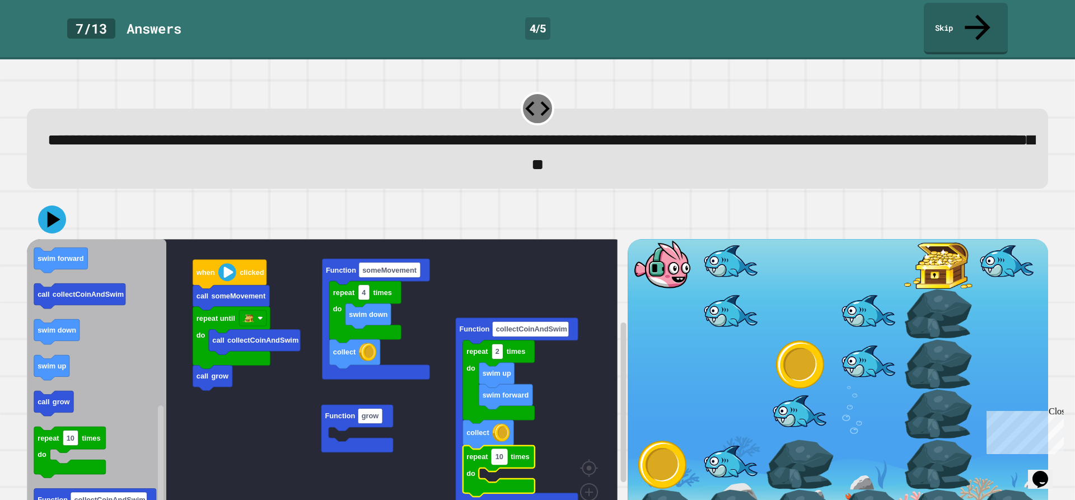
click at [498, 452] on text "10" at bounding box center [500, 456] width 8 height 8
type input "*"
click at [198, 403] on rect "Blockly Workspace" at bounding box center [322, 389] width 591 height 301
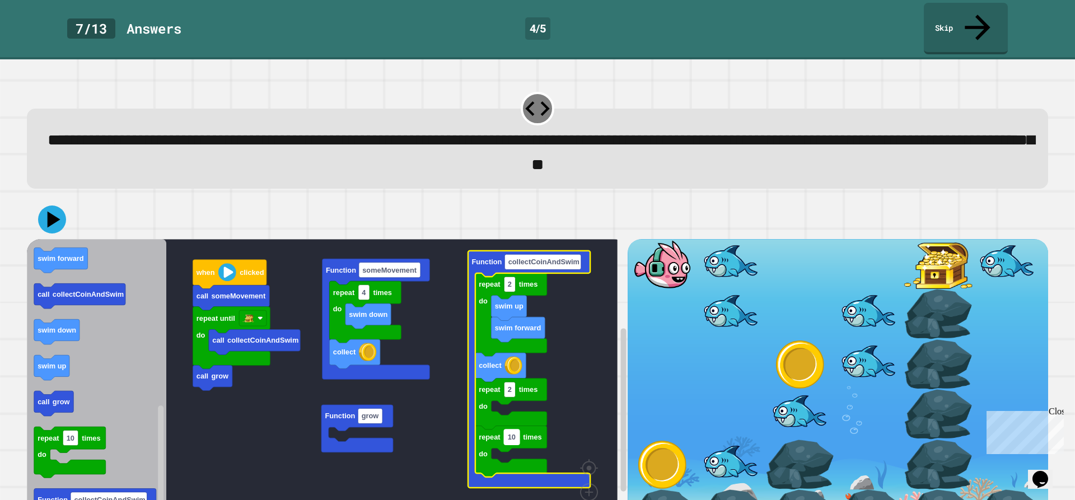
click at [514, 433] on text "10" at bounding box center [512, 437] width 8 height 8
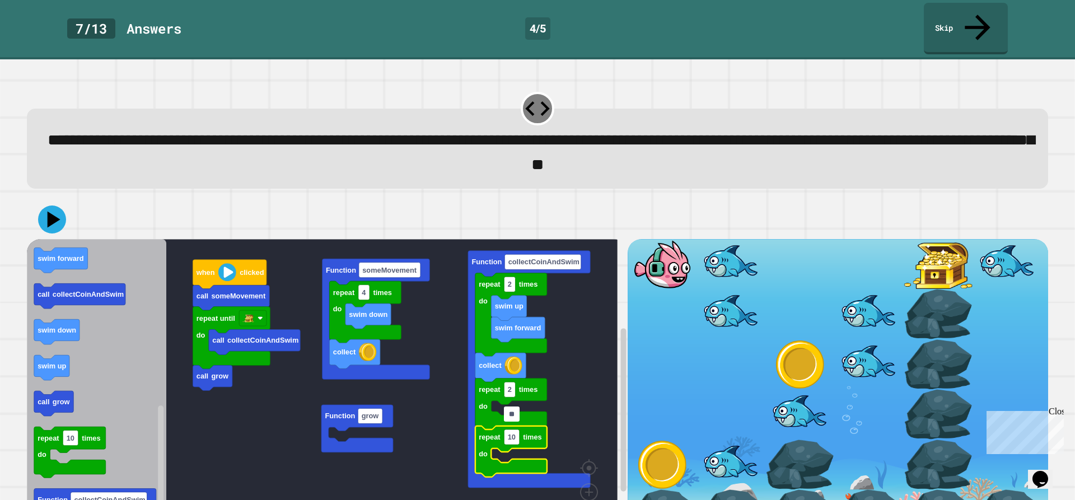
type input "*"
click at [231, 418] on rect "Blockly Workspace" at bounding box center [322, 389] width 591 height 301
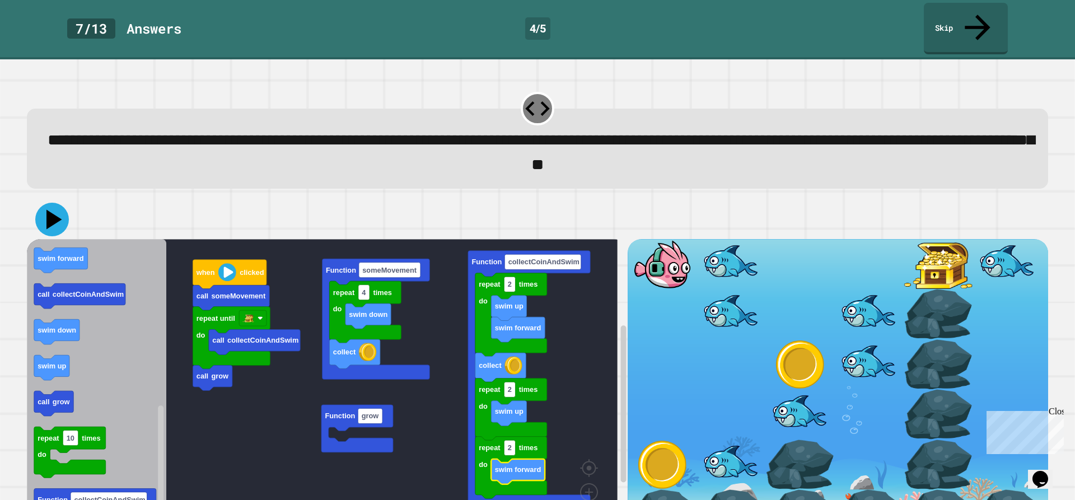
click at [59, 200] on div at bounding box center [537, 219] width 1021 height 39
click at [55, 203] on icon at bounding box center [52, 219] width 32 height 32
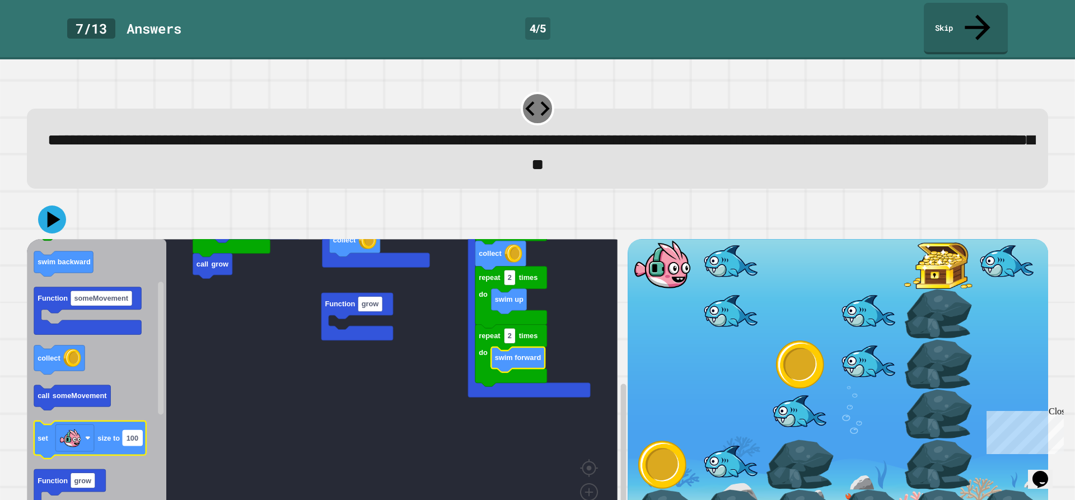
click at [134, 433] on text "100" at bounding box center [133, 437] width 12 height 8
type input "***"
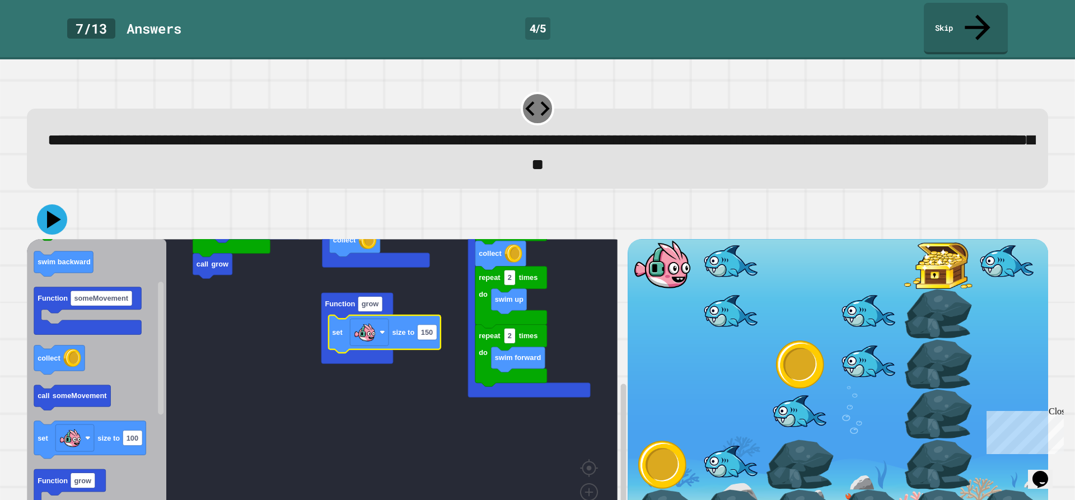
click at [53, 211] on icon at bounding box center [54, 219] width 14 height 17
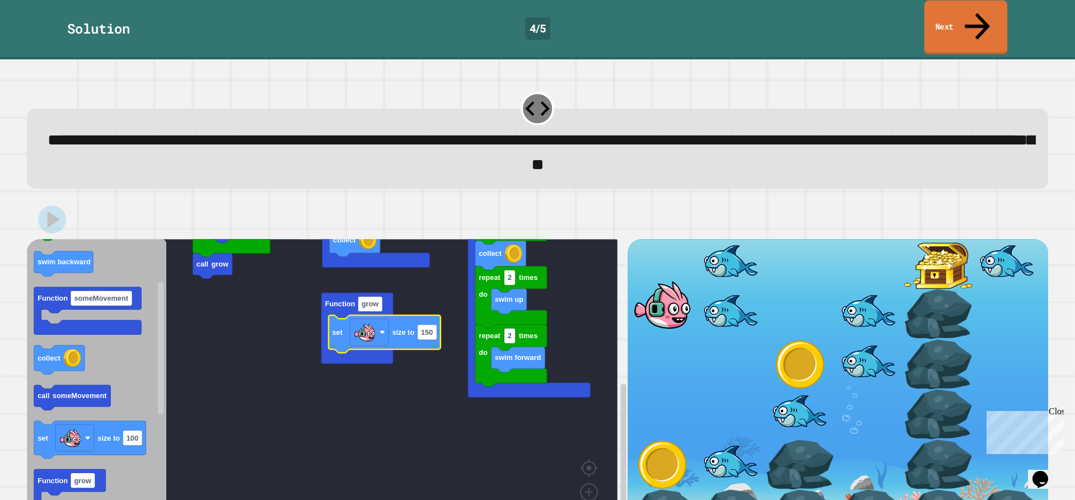
click at [968, 19] on link "Next" at bounding box center [965, 28] width 83 height 54
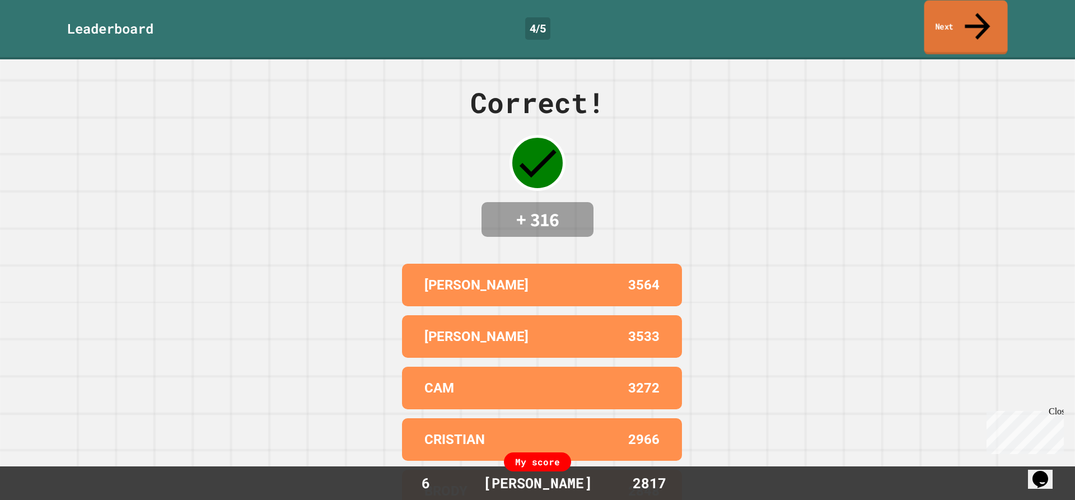
click at [968, 19] on link "Next" at bounding box center [965, 28] width 83 height 54
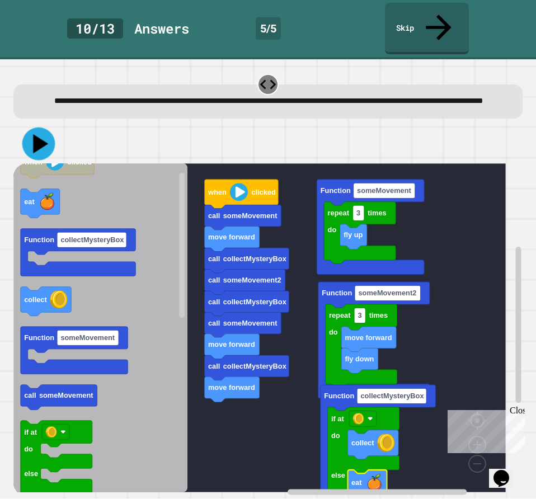
click at [30, 127] on icon at bounding box center [38, 143] width 33 height 33
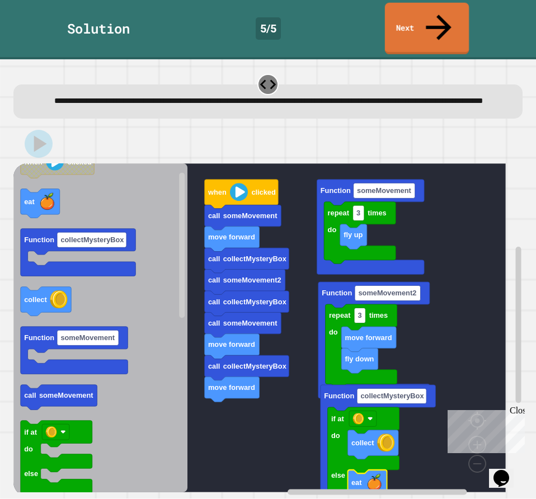
click at [400, 18] on link "Next" at bounding box center [427, 29] width 84 height 52
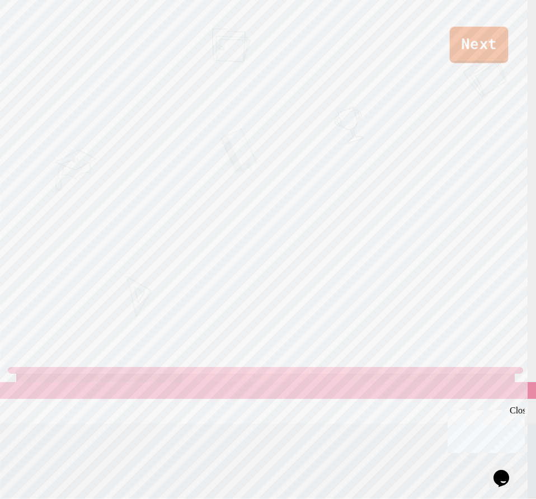
click at [483, 51] on link "Next" at bounding box center [479, 45] width 59 height 36
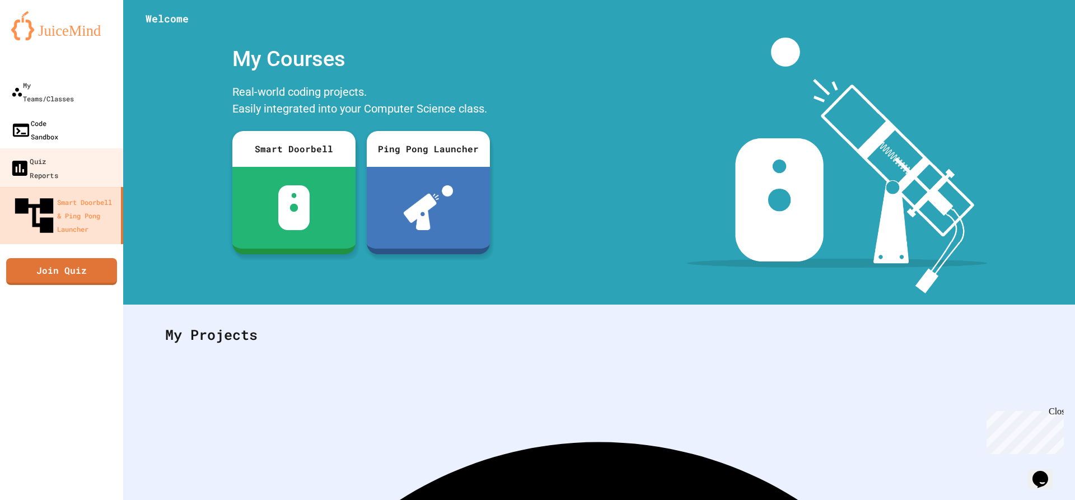
click at [72, 111] on link "Code Sandbox" at bounding box center [61, 130] width 123 height 38
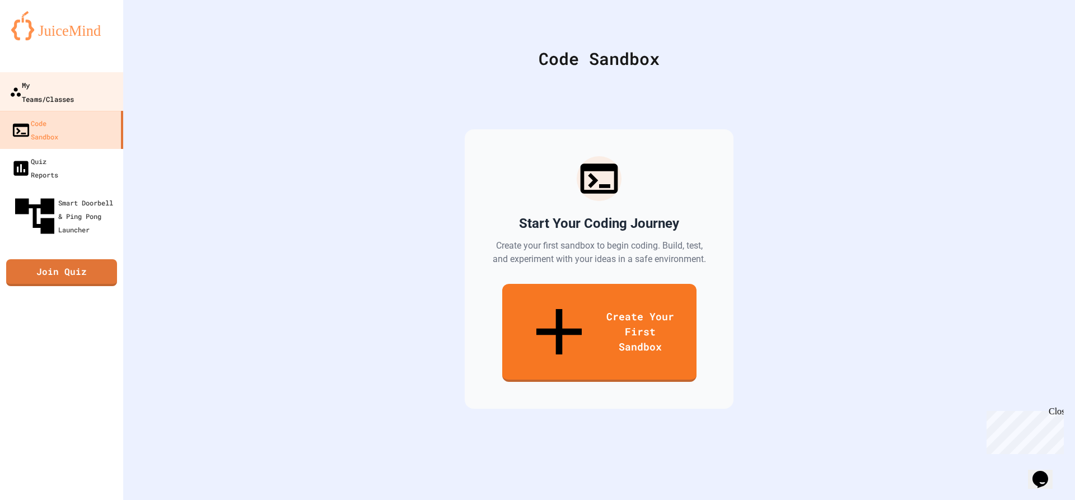
click at [74, 86] on div "My Teams/Classes" at bounding box center [42, 91] width 64 height 27
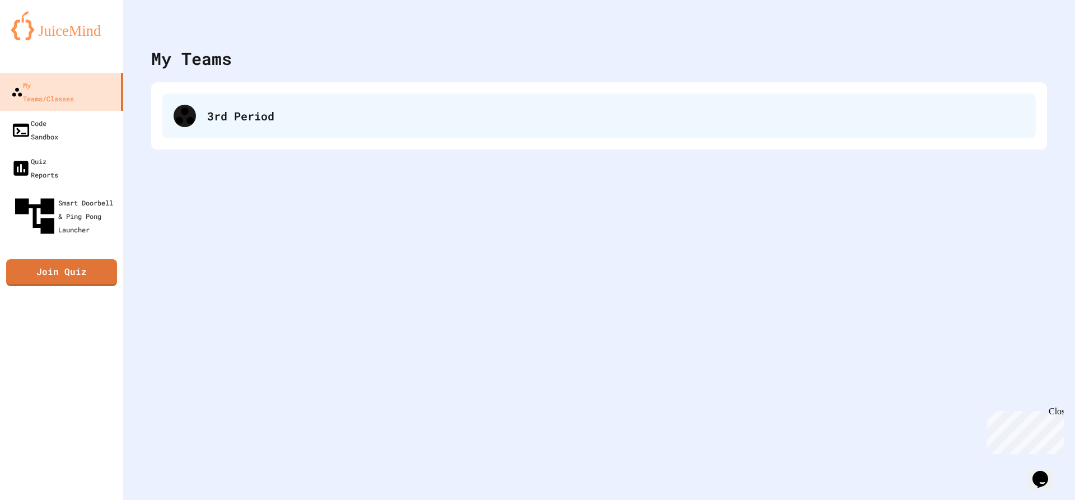
click at [314, 109] on div "3rd Period" at bounding box center [616, 116] width 818 height 17
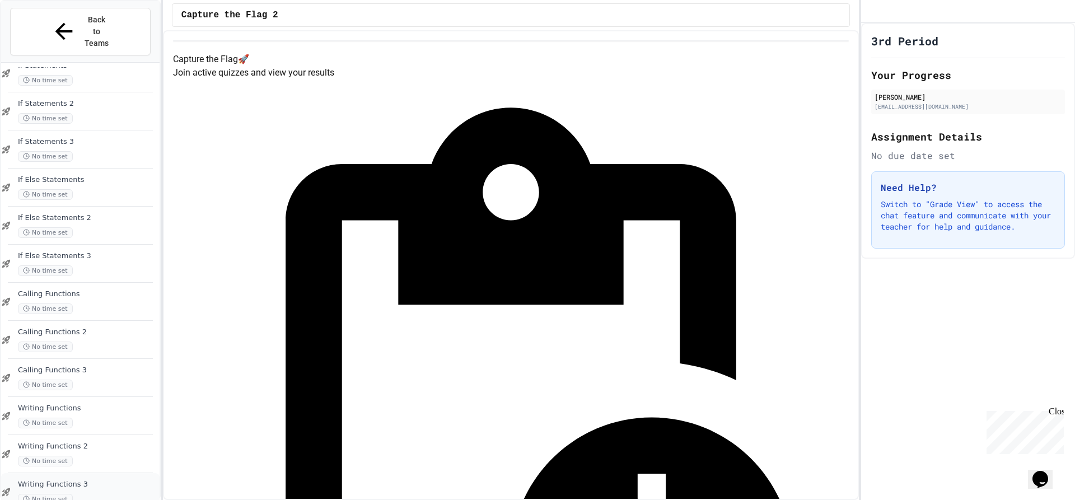
click at [94, 480] on span "Writing Functions 3" at bounding box center [87, 485] width 139 height 10
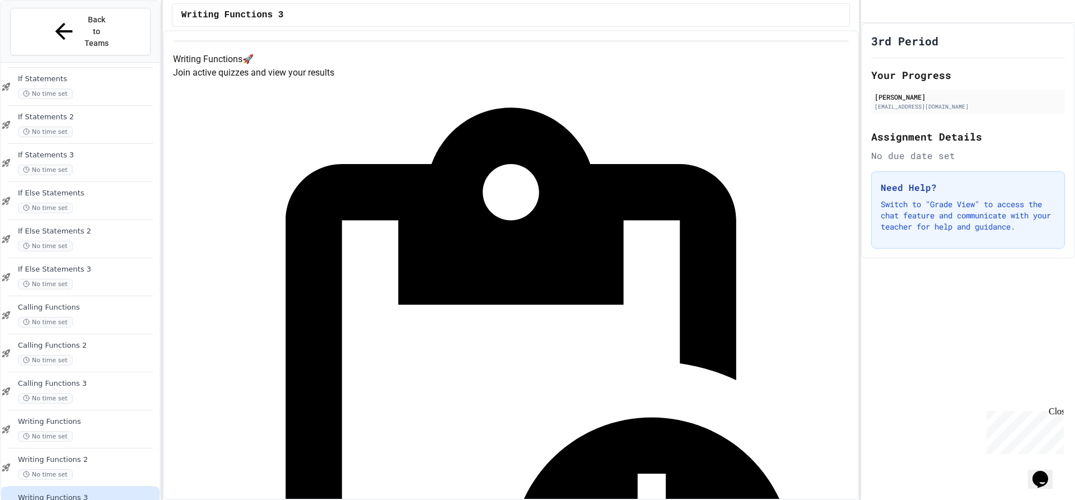
click at [536, 150] on div "Quiz in Progress! Started 9/26/2025 Join Quiz Now" at bounding box center [511, 467] width 676 height 774
